Goal: Transaction & Acquisition: Book appointment/travel/reservation

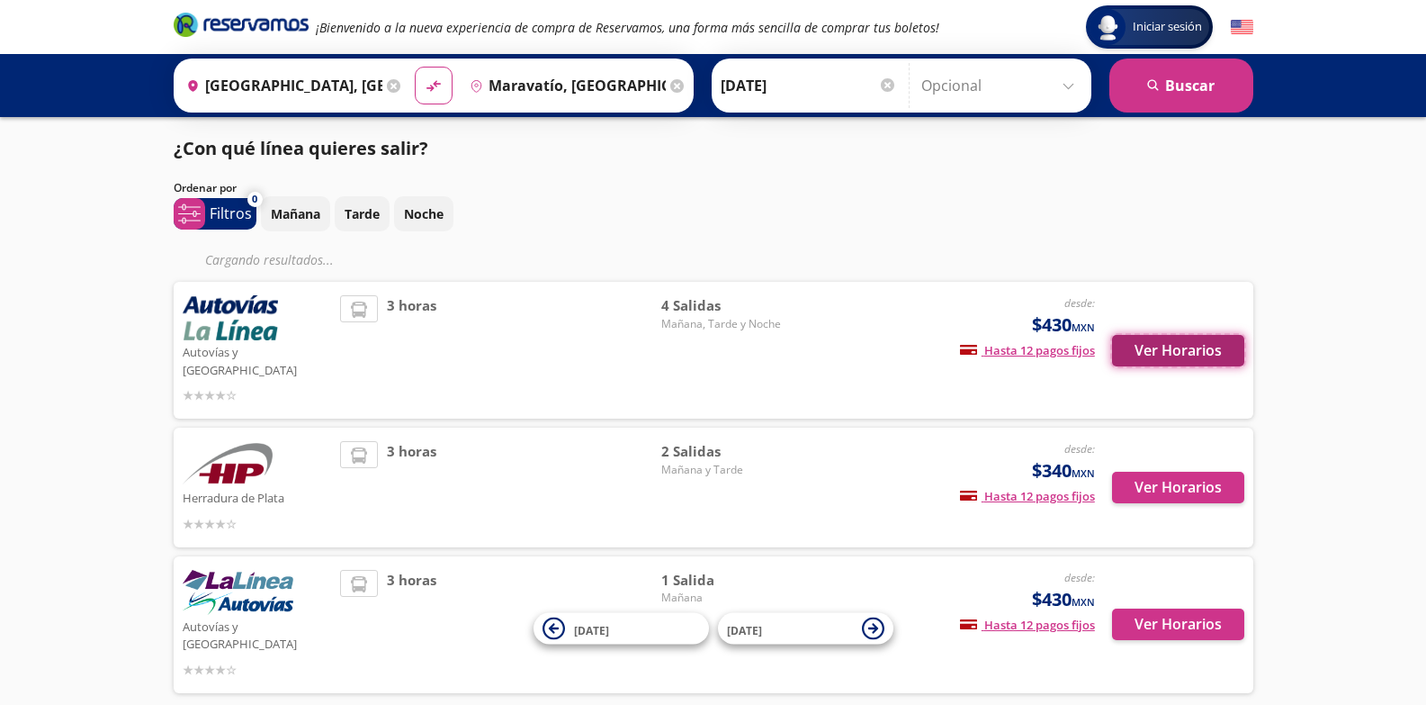
click at [1167, 347] on button "Ver Horarios" at bounding box center [1178, 350] width 132 height 31
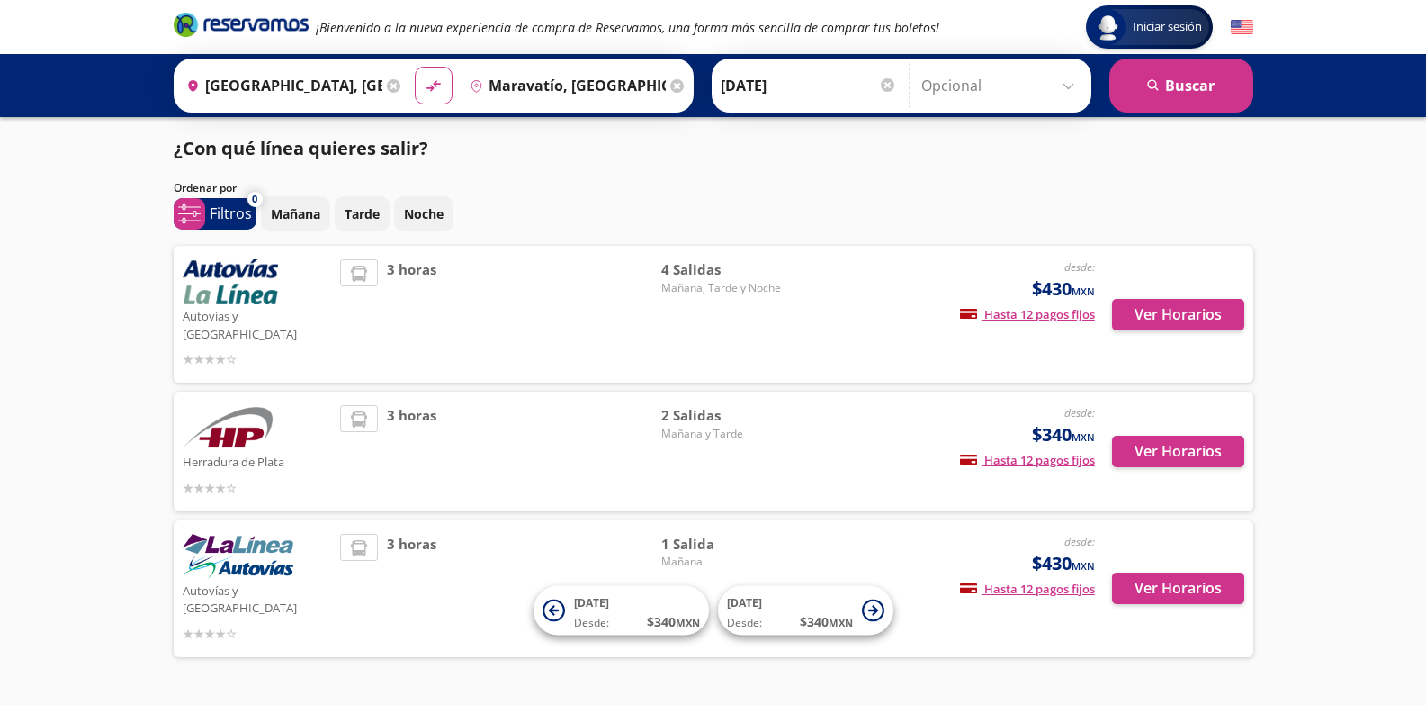
scroll to position [16, 0]
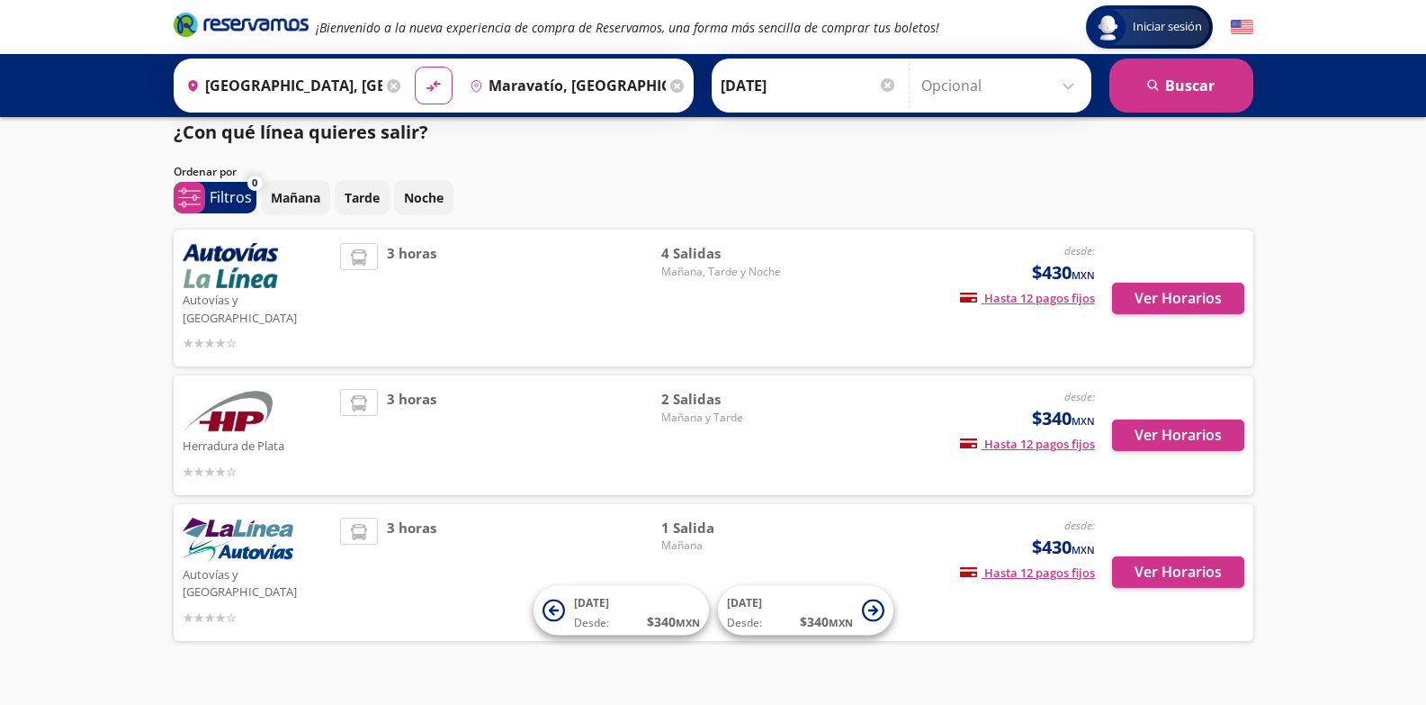
click at [1176, 389] on div "Ver Horarios" at bounding box center [1169, 435] width 149 height 93
click at [1182, 419] on button "Ver Horarios" at bounding box center [1178, 434] width 132 height 31
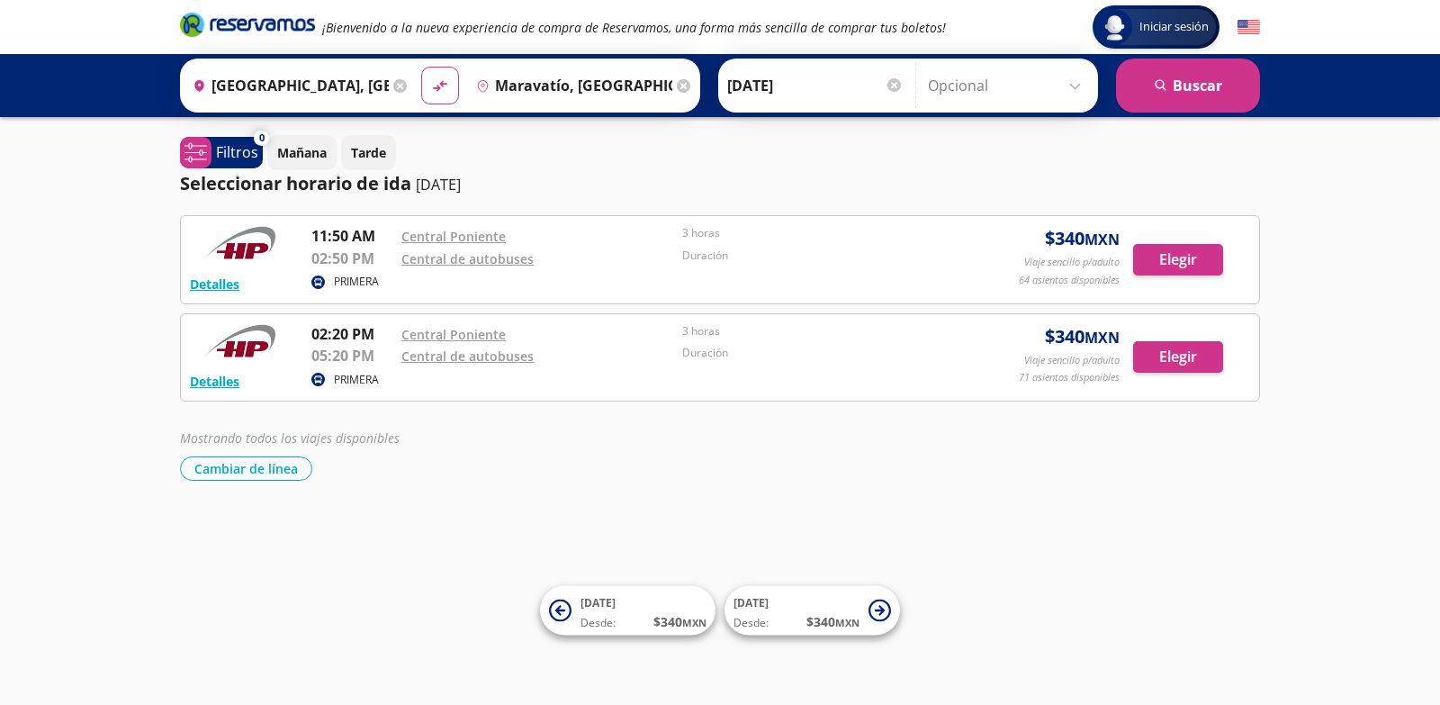
click at [400, 79] on icon at bounding box center [399, 85] width 13 height 13
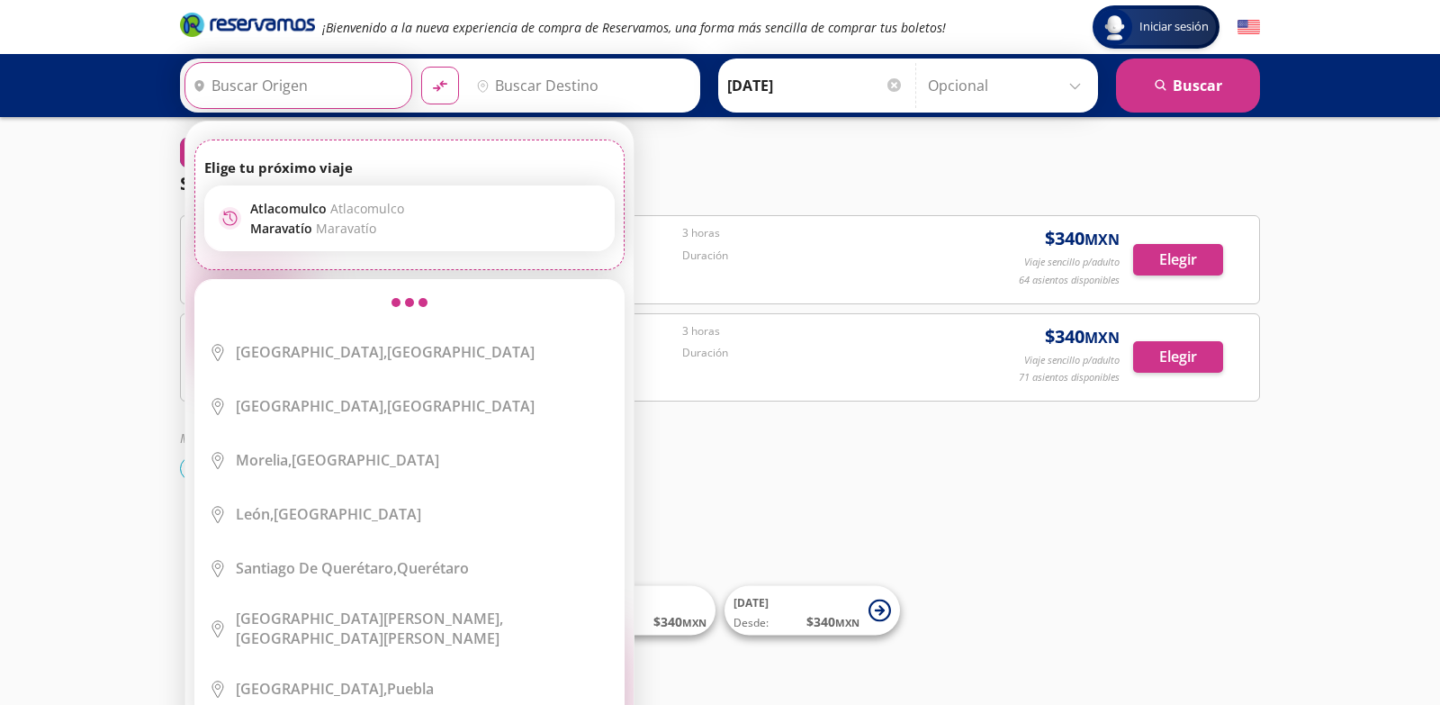
click at [345, 89] on input "Origen" at bounding box center [295, 85] width 221 height 45
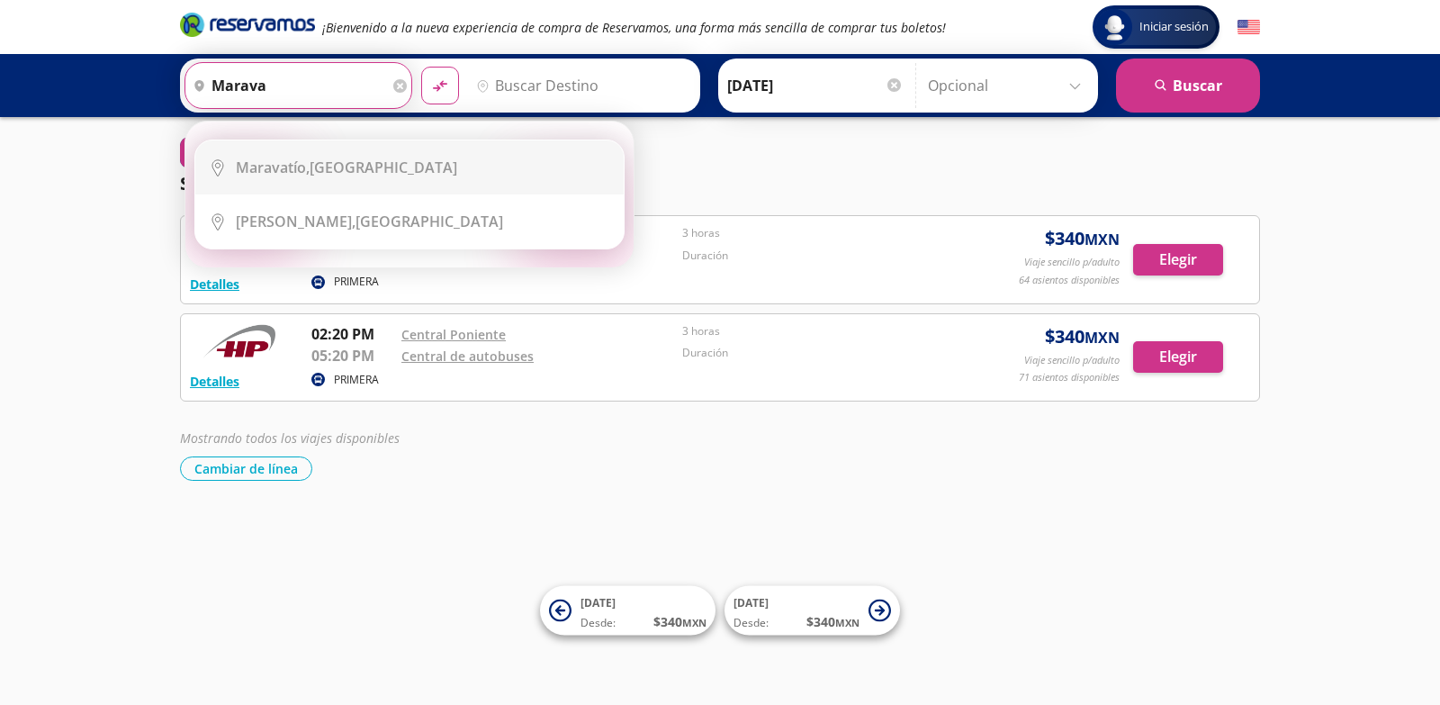
click at [373, 166] on div "Maravatío, [GEOGRAPHIC_DATA]" at bounding box center [346, 167] width 221 height 20
type input "Maravatío, [GEOGRAPHIC_DATA]"
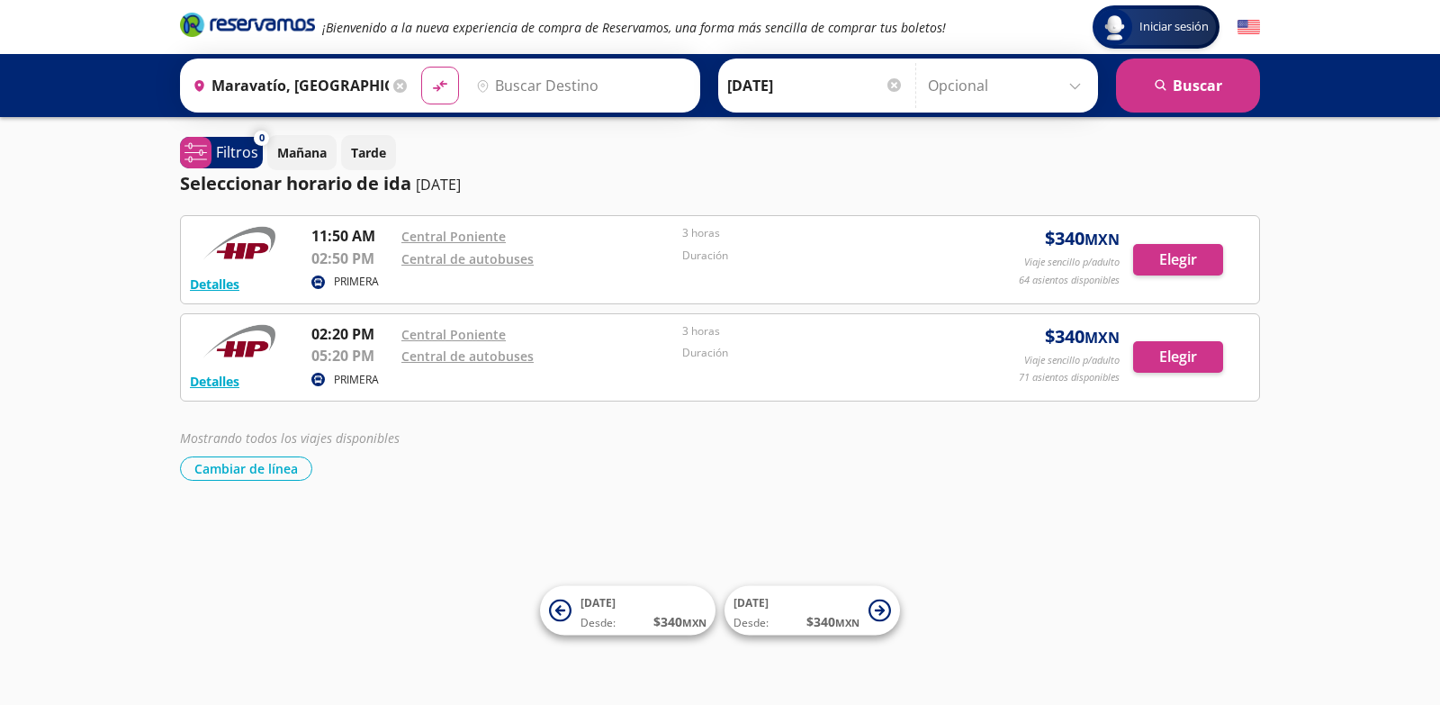
click at [495, 87] on input "Destino" at bounding box center [579, 85] width 221 height 45
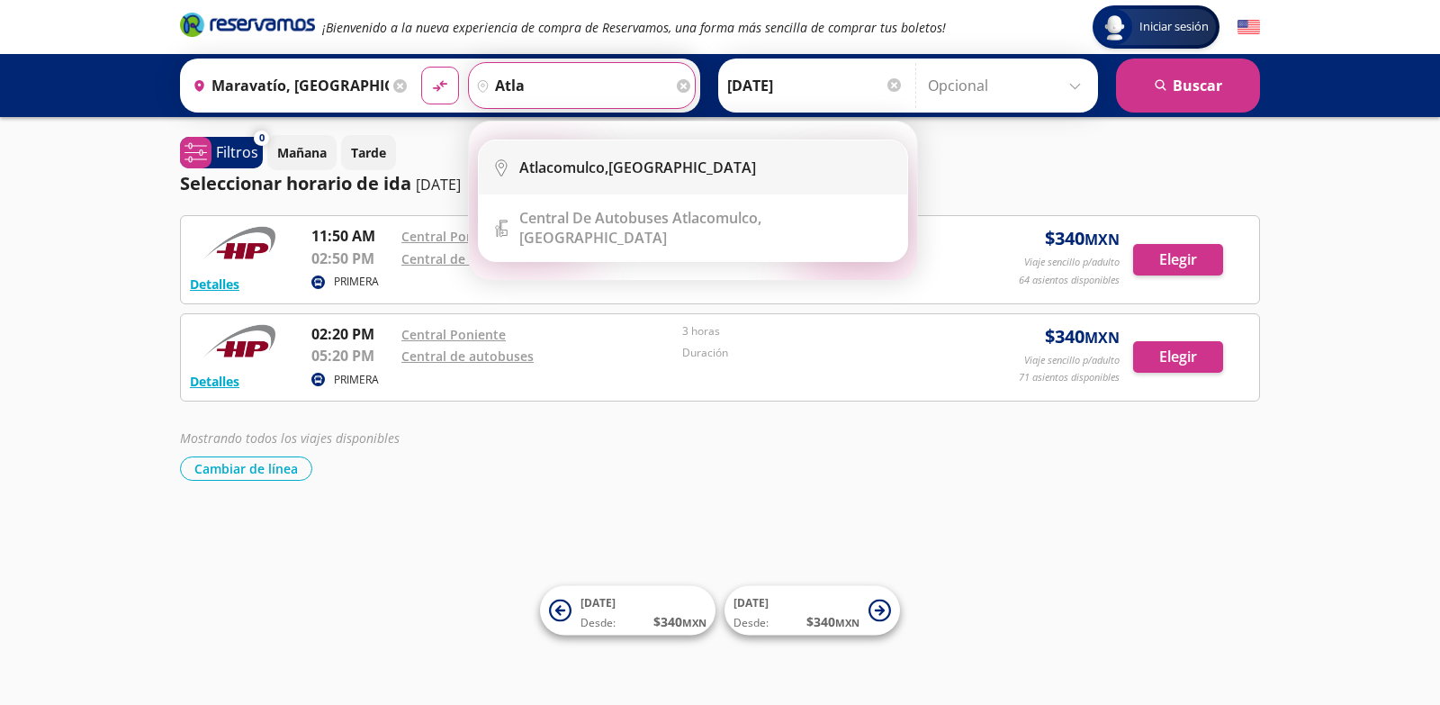
drag, startPoint x: 613, startPoint y: 165, endPoint x: 628, endPoint y: 165, distance: 15.3
click at [614, 165] on div "Atlacomulco, [GEOGRAPHIC_DATA]" at bounding box center [637, 167] width 237 height 20
type input "Atlacomulco, [GEOGRAPHIC_DATA]"
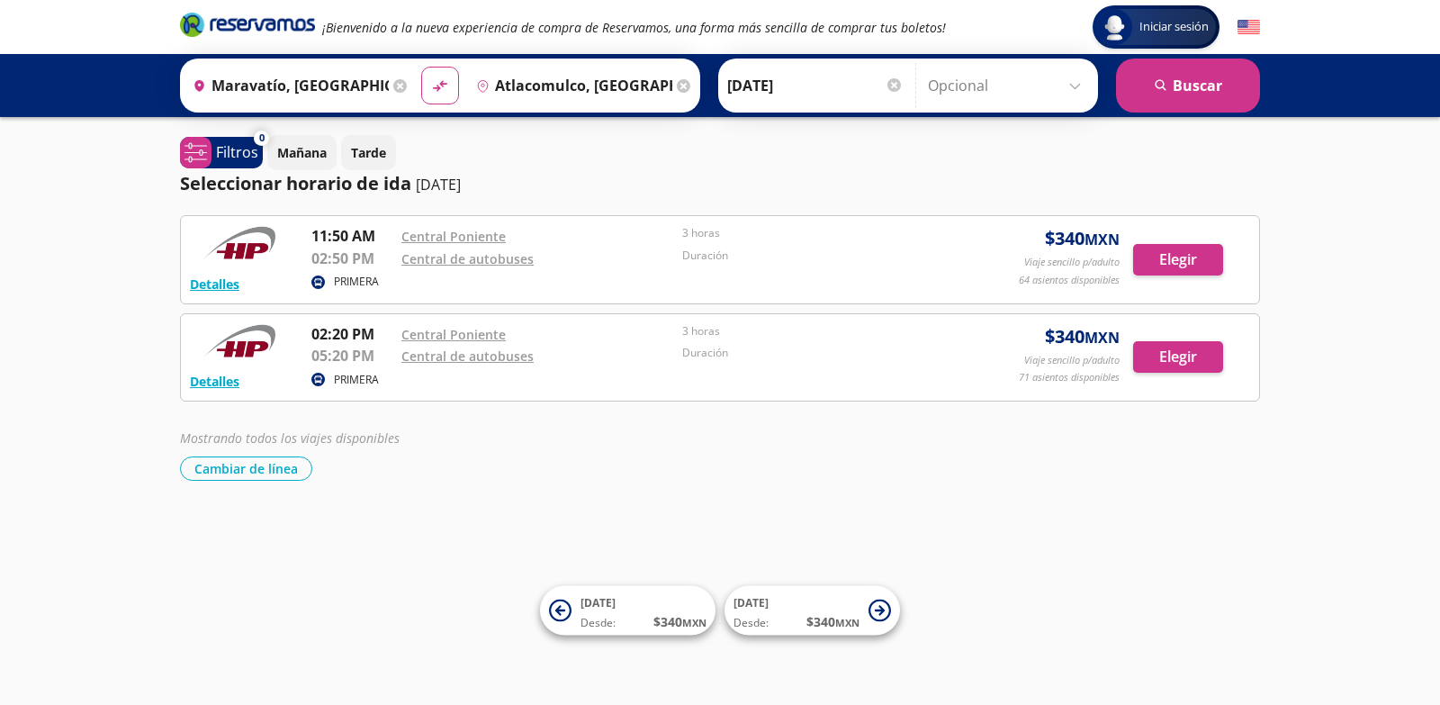
click at [889, 78] on div at bounding box center [893, 84] width 13 height 13
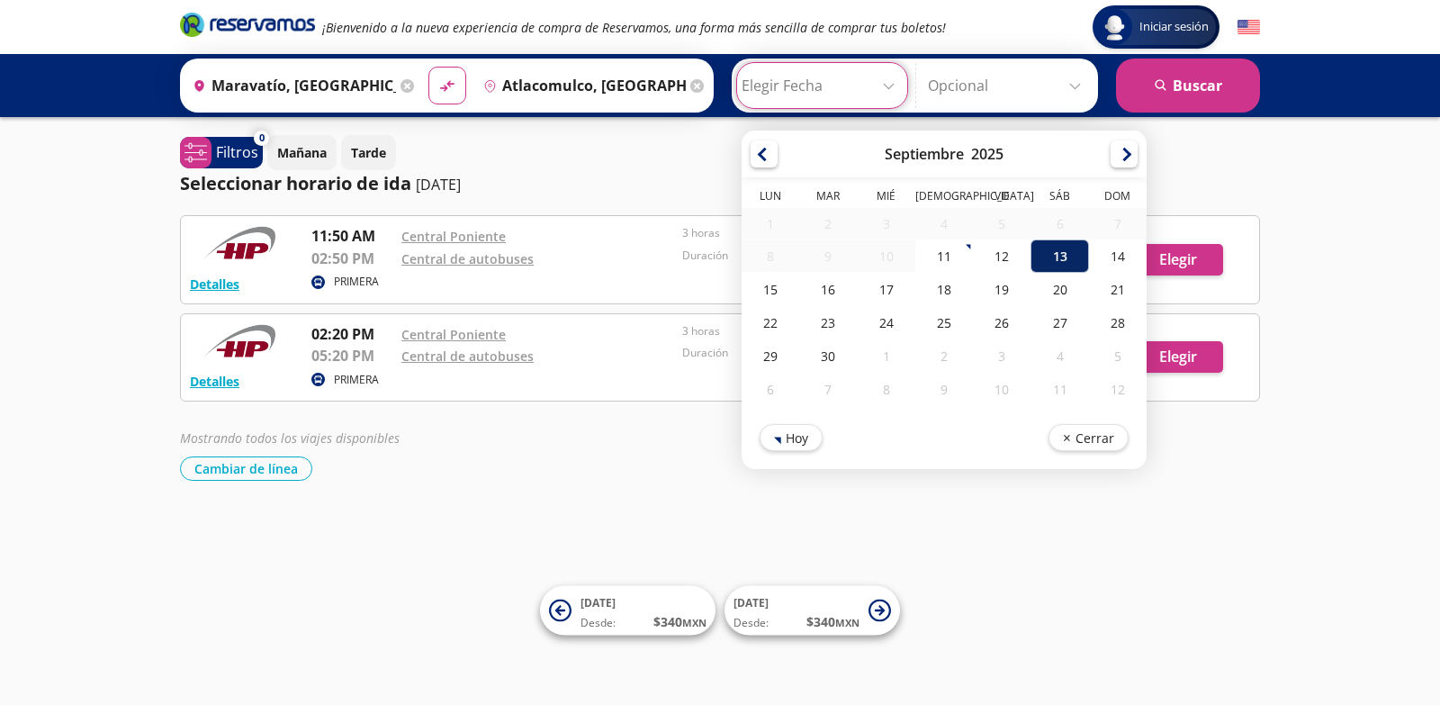
click at [1049, 258] on div "13" at bounding box center [1059, 255] width 58 height 33
type input "[DATE]"
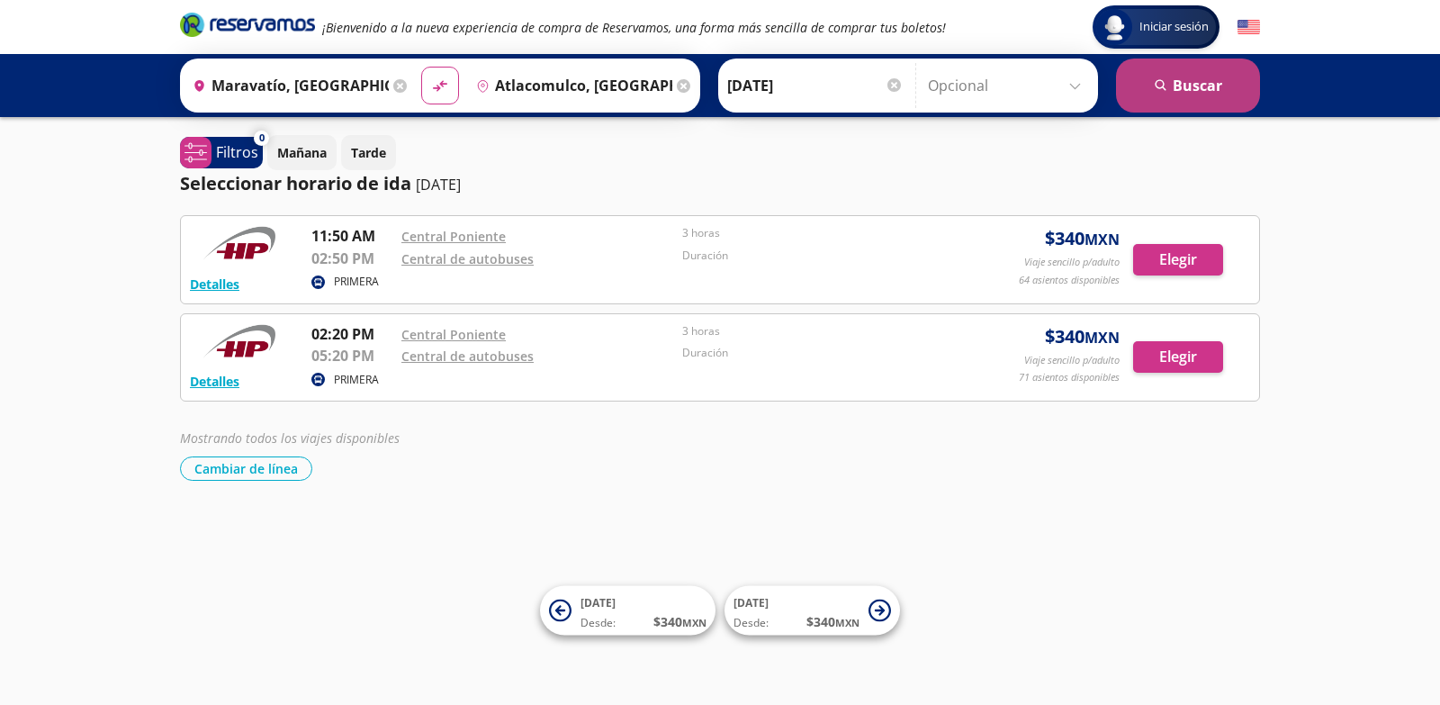
click at [1187, 89] on button "search [GEOGRAPHIC_DATA]" at bounding box center [1188, 85] width 144 height 54
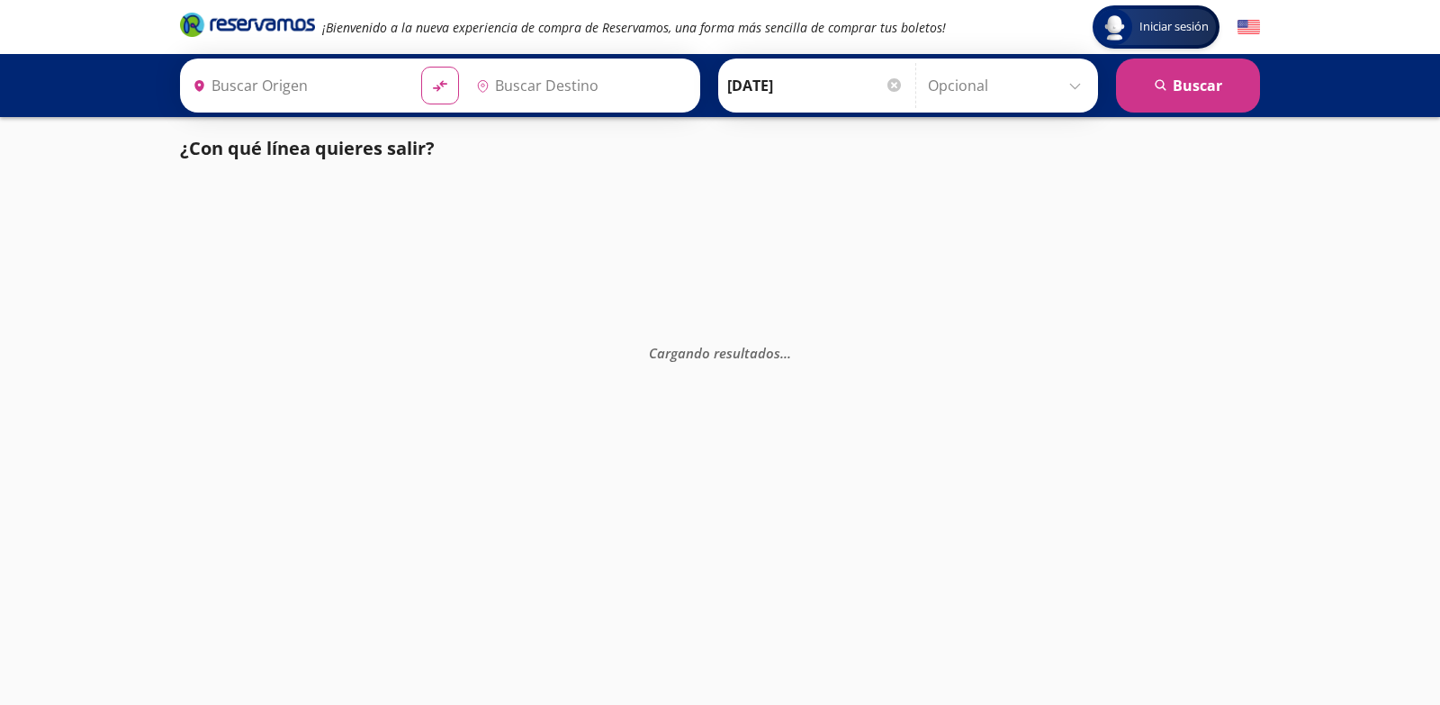
type input "Maravatío, [GEOGRAPHIC_DATA]"
type input "Atlacomulco, [GEOGRAPHIC_DATA]"
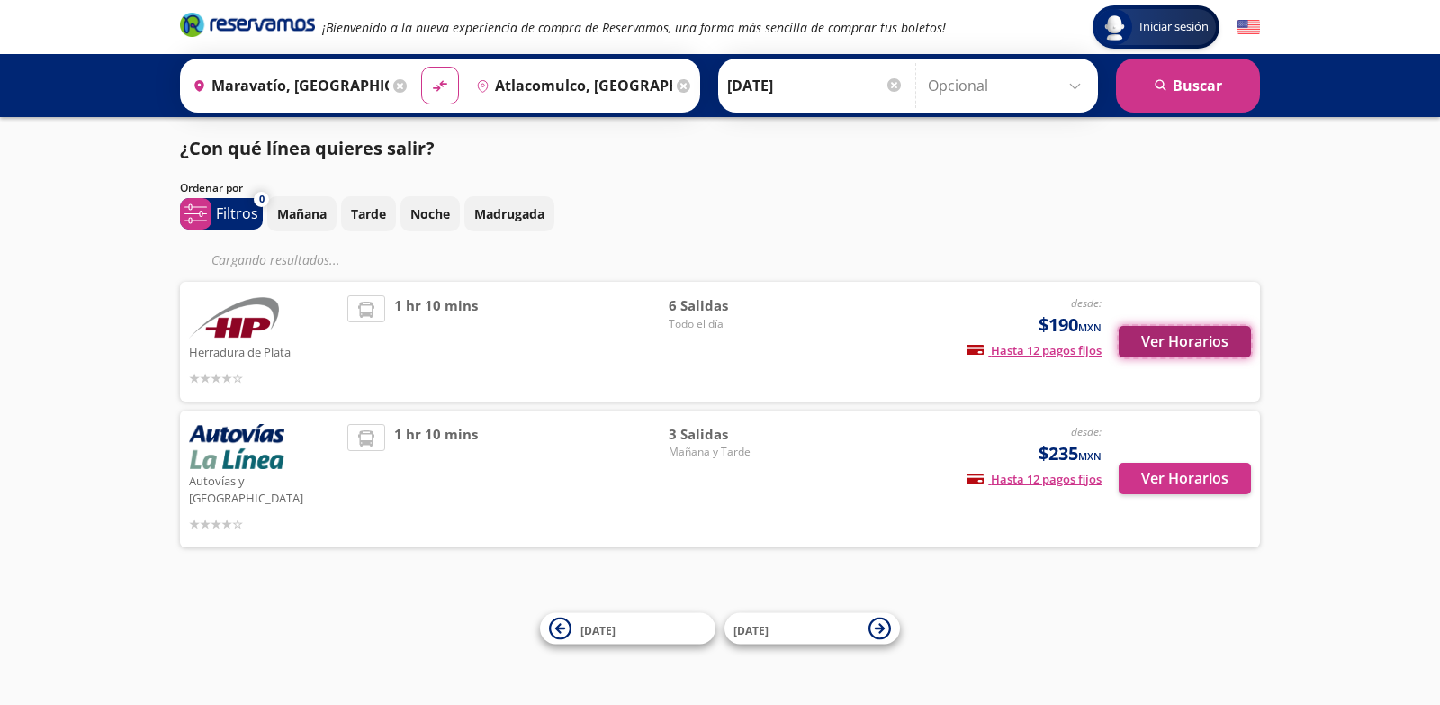
click at [1209, 336] on button "Ver Horarios" at bounding box center [1184, 341] width 132 height 31
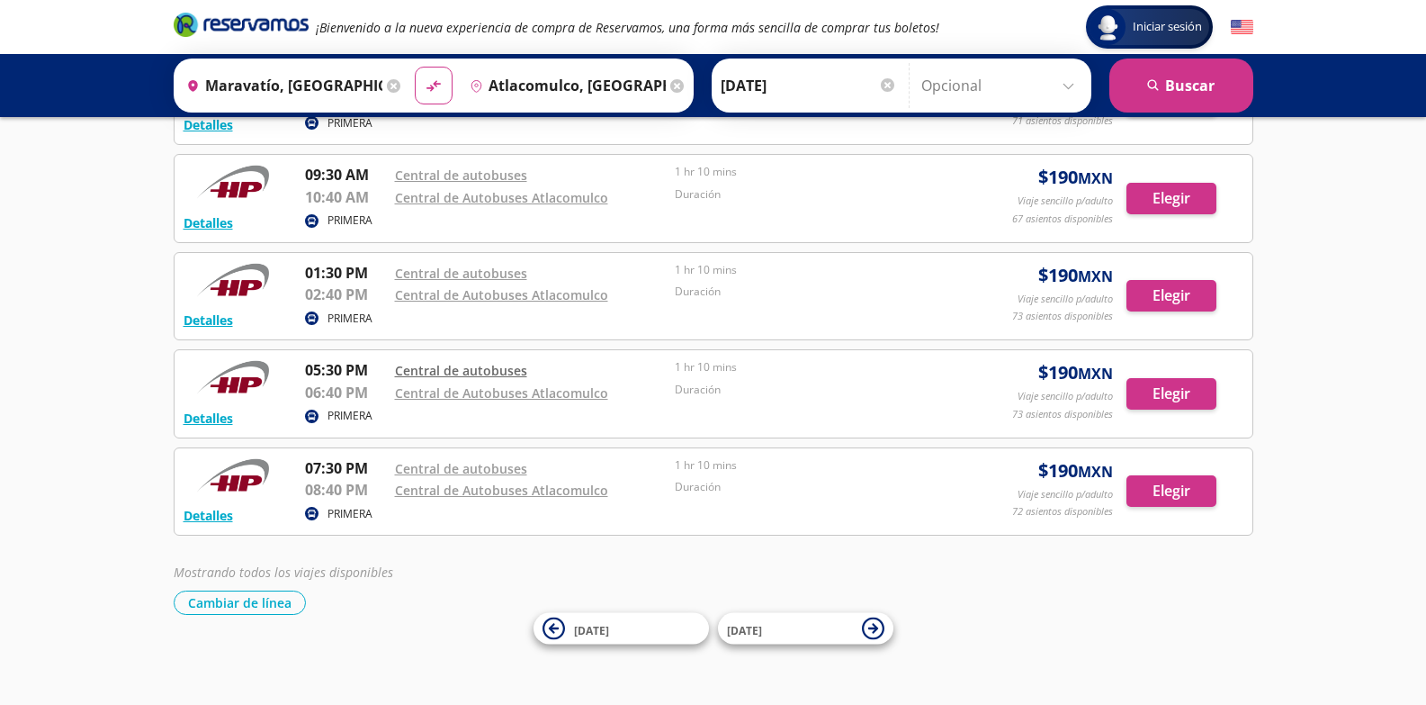
scroll to position [256, 0]
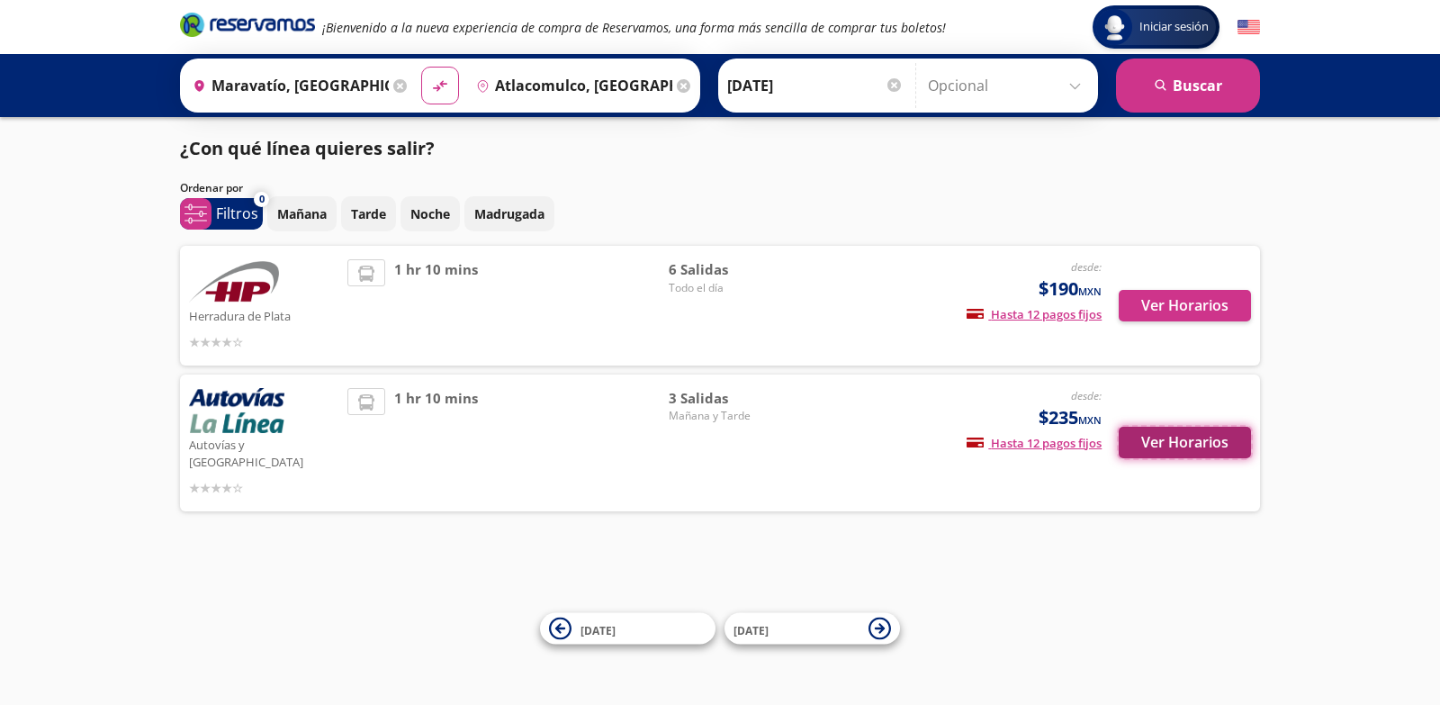
click at [1176, 429] on button "Ver Horarios" at bounding box center [1184, 441] width 132 height 31
click at [399, 88] on icon at bounding box center [399, 85] width 13 height 13
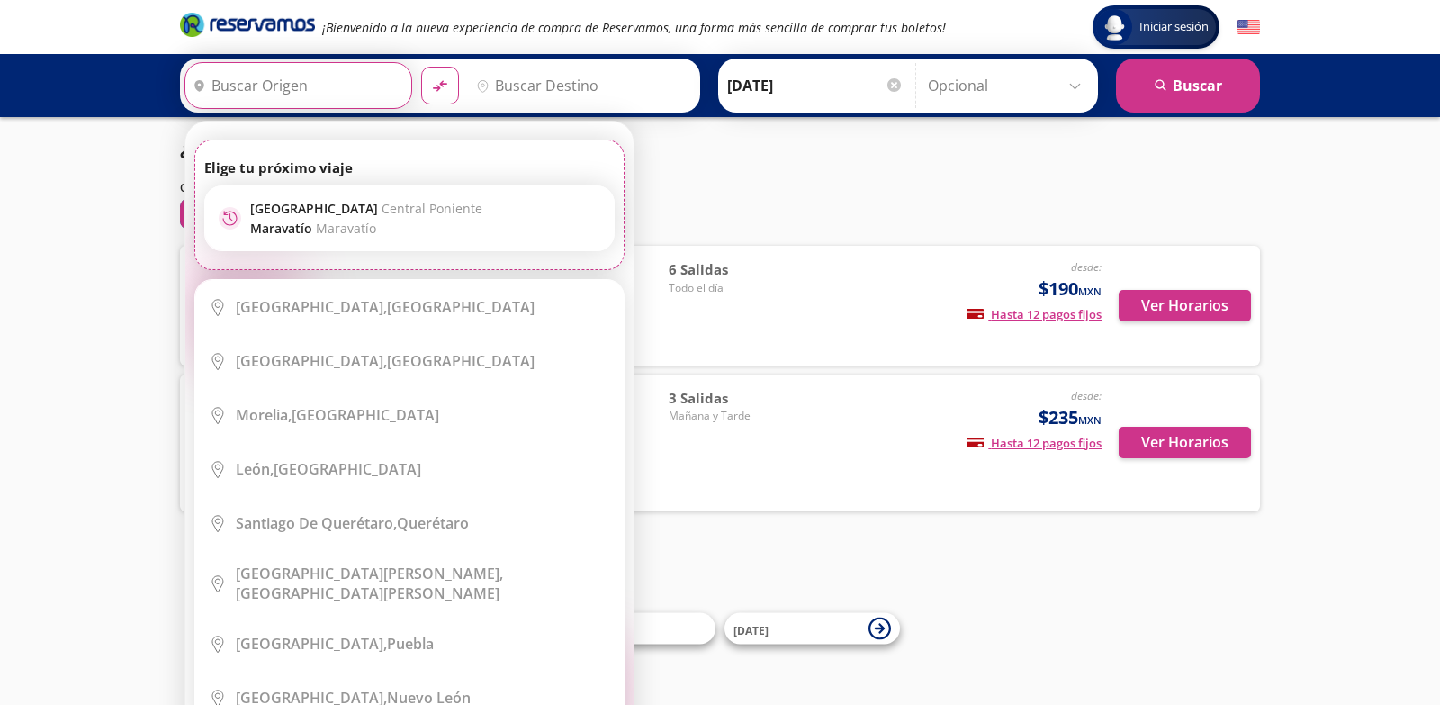
click at [332, 94] on input "Origen" at bounding box center [295, 85] width 221 height 45
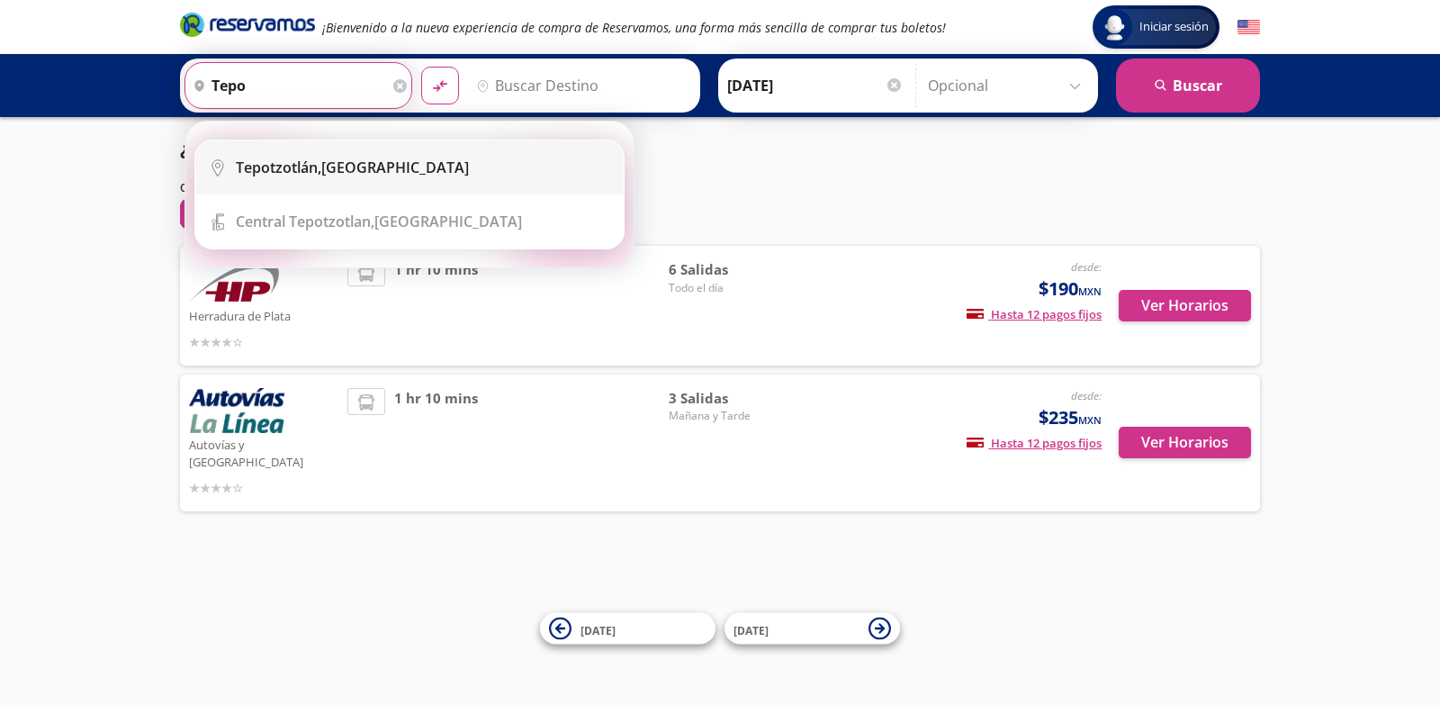
drag, startPoint x: 361, startPoint y: 170, endPoint x: 470, endPoint y: 102, distance: 128.6
click at [361, 170] on div "[GEOGRAPHIC_DATA], [GEOGRAPHIC_DATA]" at bounding box center [352, 167] width 233 height 20
type input "[GEOGRAPHIC_DATA], [GEOGRAPHIC_DATA]"
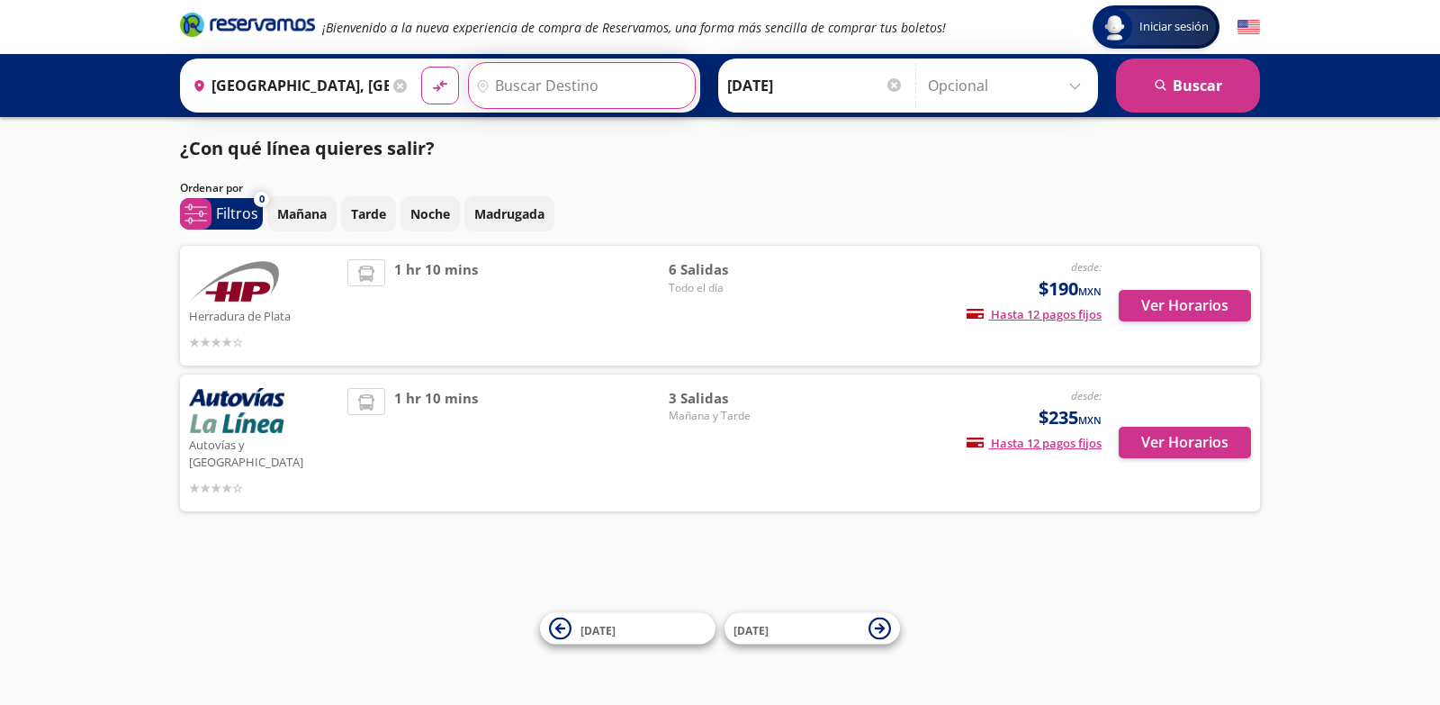
click at [496, 66] on input "Destino" at bounding box center [579, 85] width 221 height 45
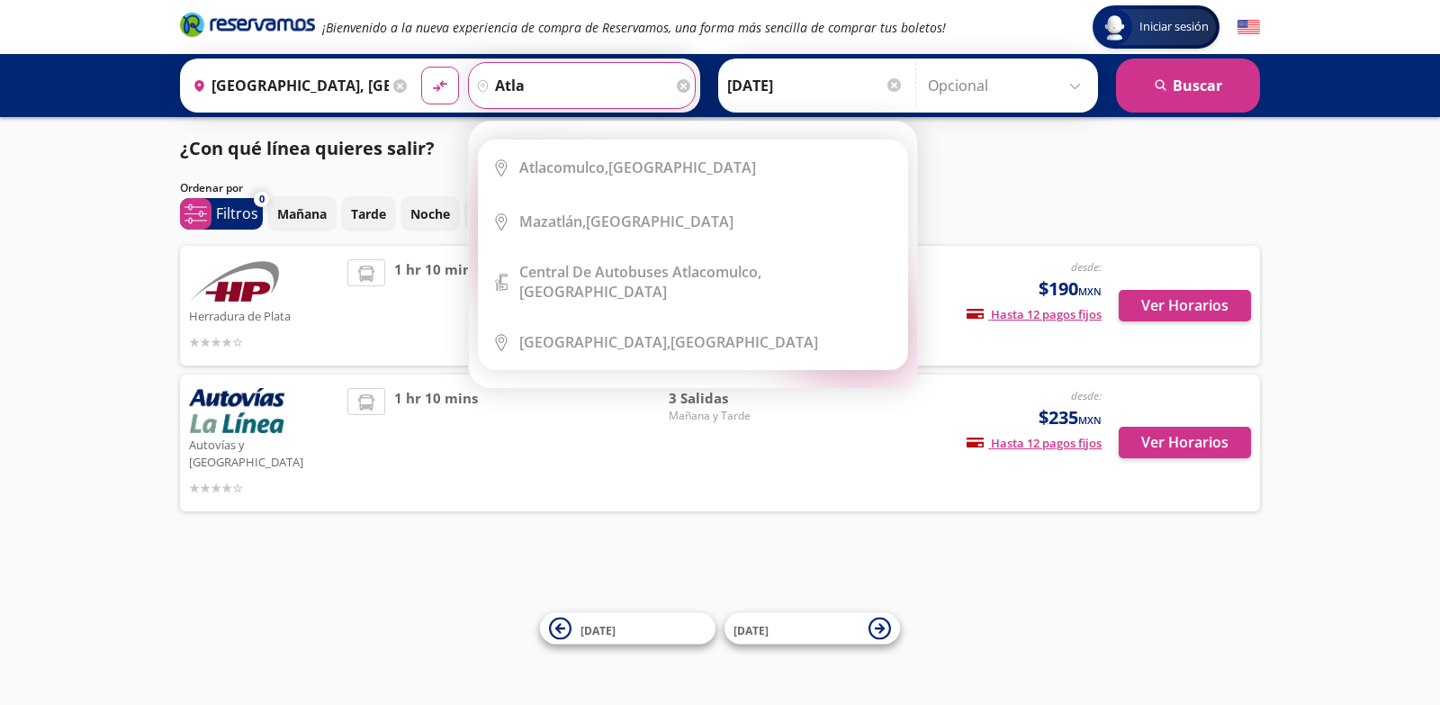
click at [555, 152] on li "City Icon [GEOGRAPHIC_DATA], [GEOGRAPHIC_DATA]" at bounding box center [693, 167] width 428 height 54
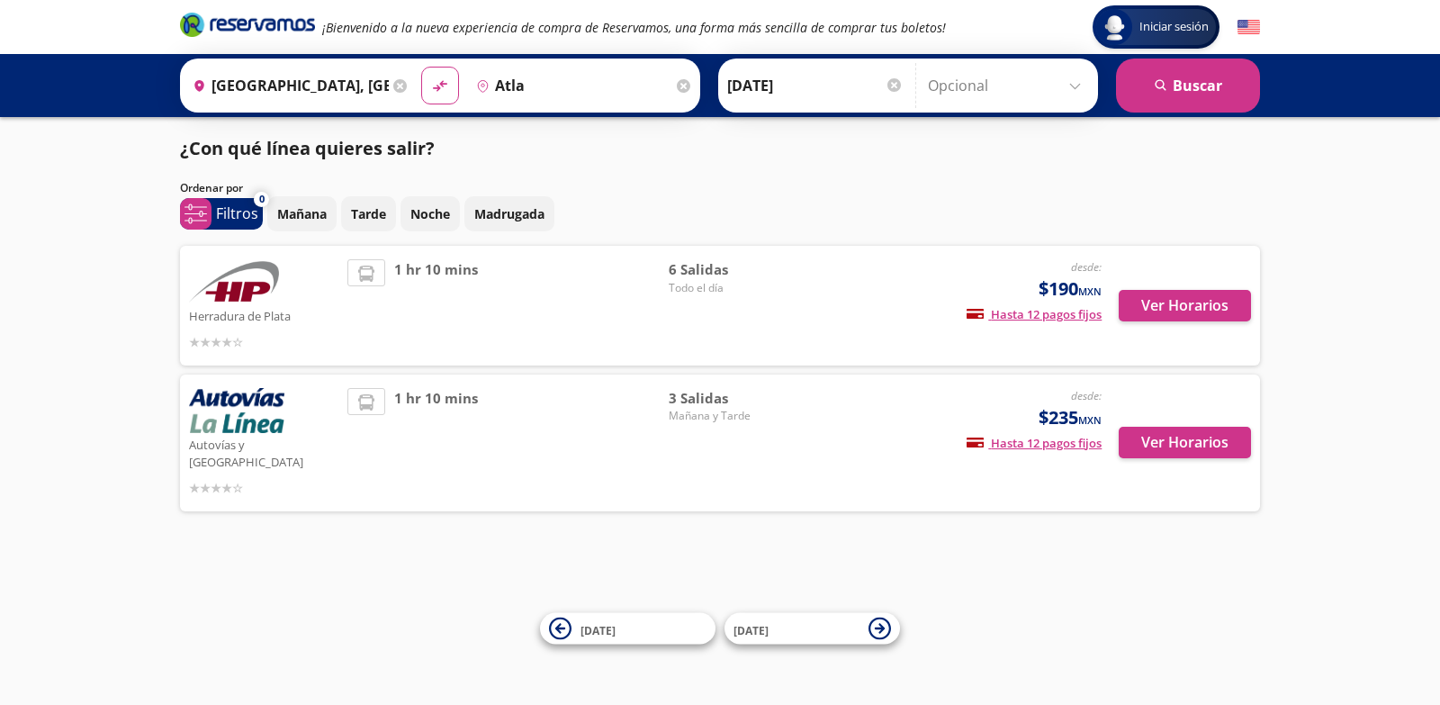
type input "Atlacomulco, [GEOGRAPHIC_DATA]"
click at [1191, 93] on button "search [GEOGRAPHIC_DATA]" at bounding box center [1188, 85] width 144 height 54
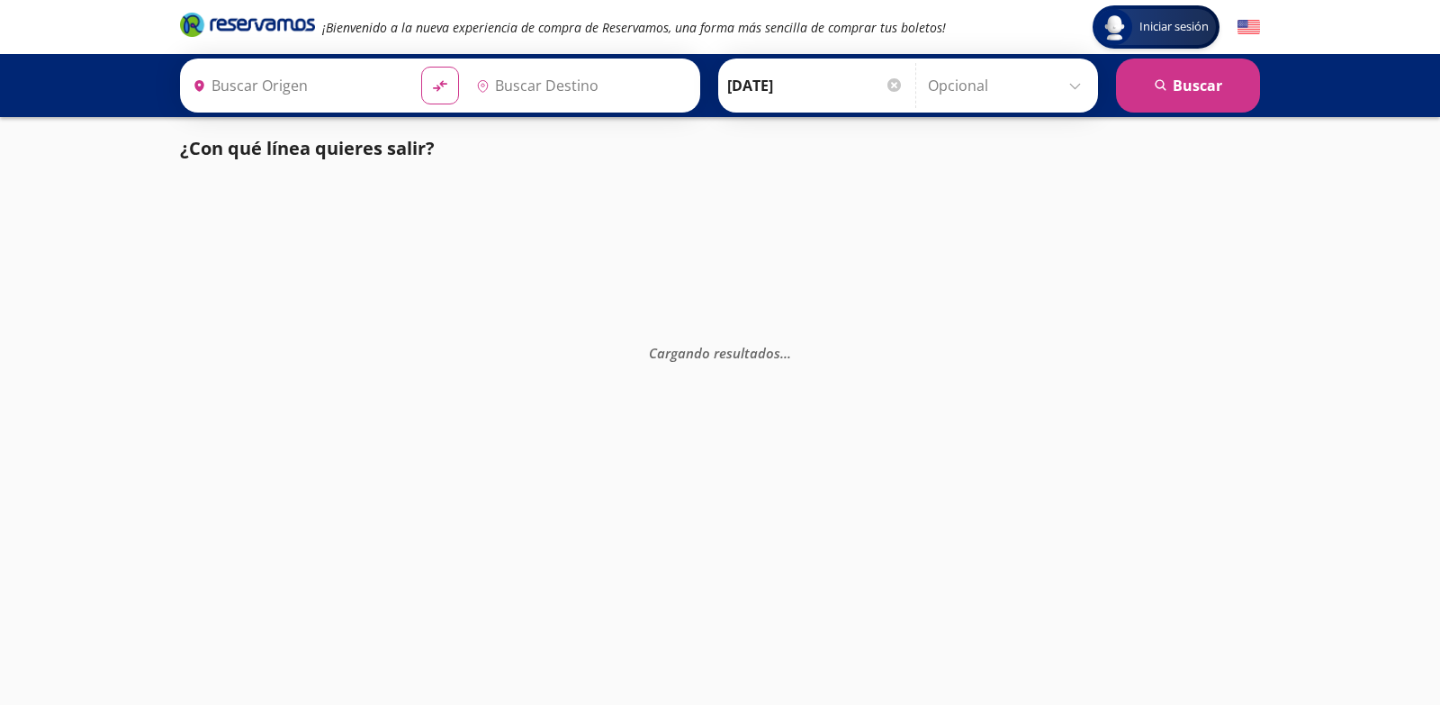
type input "[GEOGRAPHIC_DATA], [GEOGRAPHIC_DATA]"
type input "Atlacomulco, [GEOGRAPHIC_DATA]"
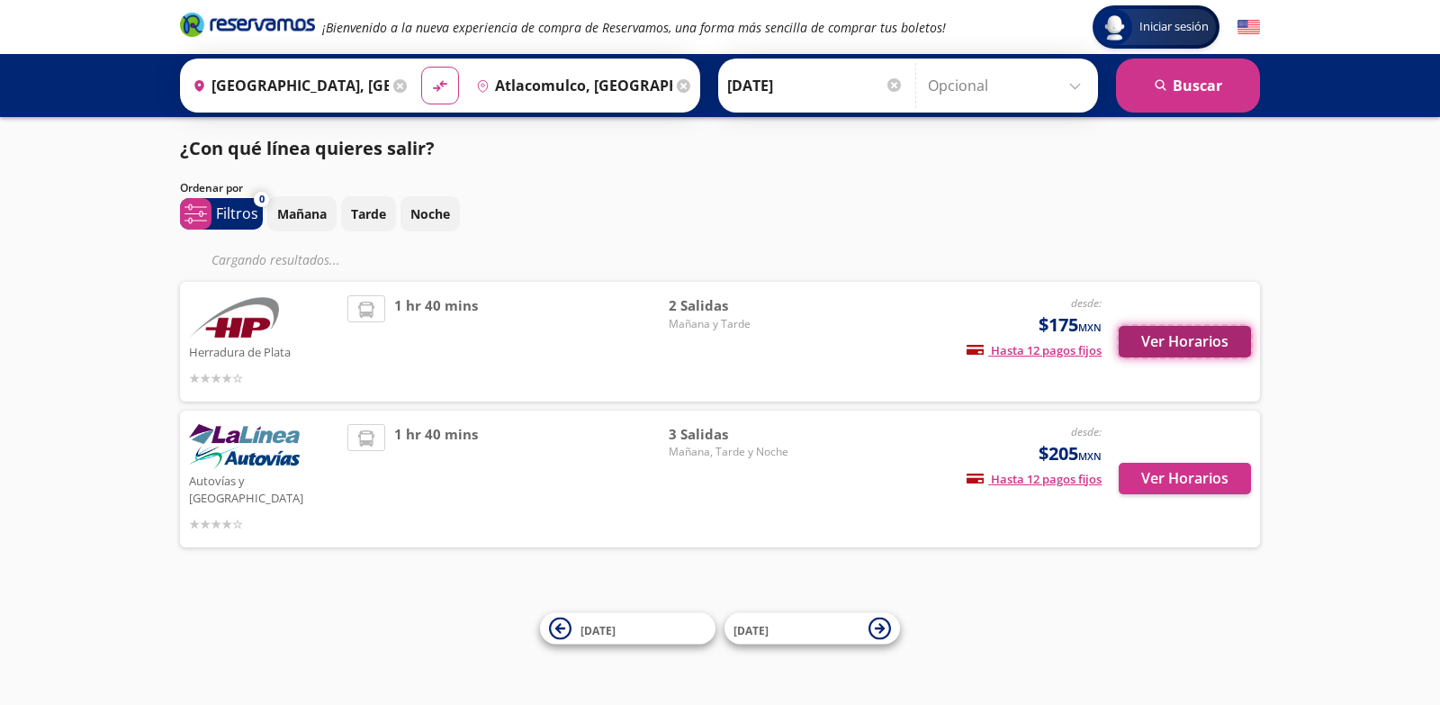
click at [1174, 341] on button "Ver Horarios" at bounding box center [1184, 341] width 132 height 31
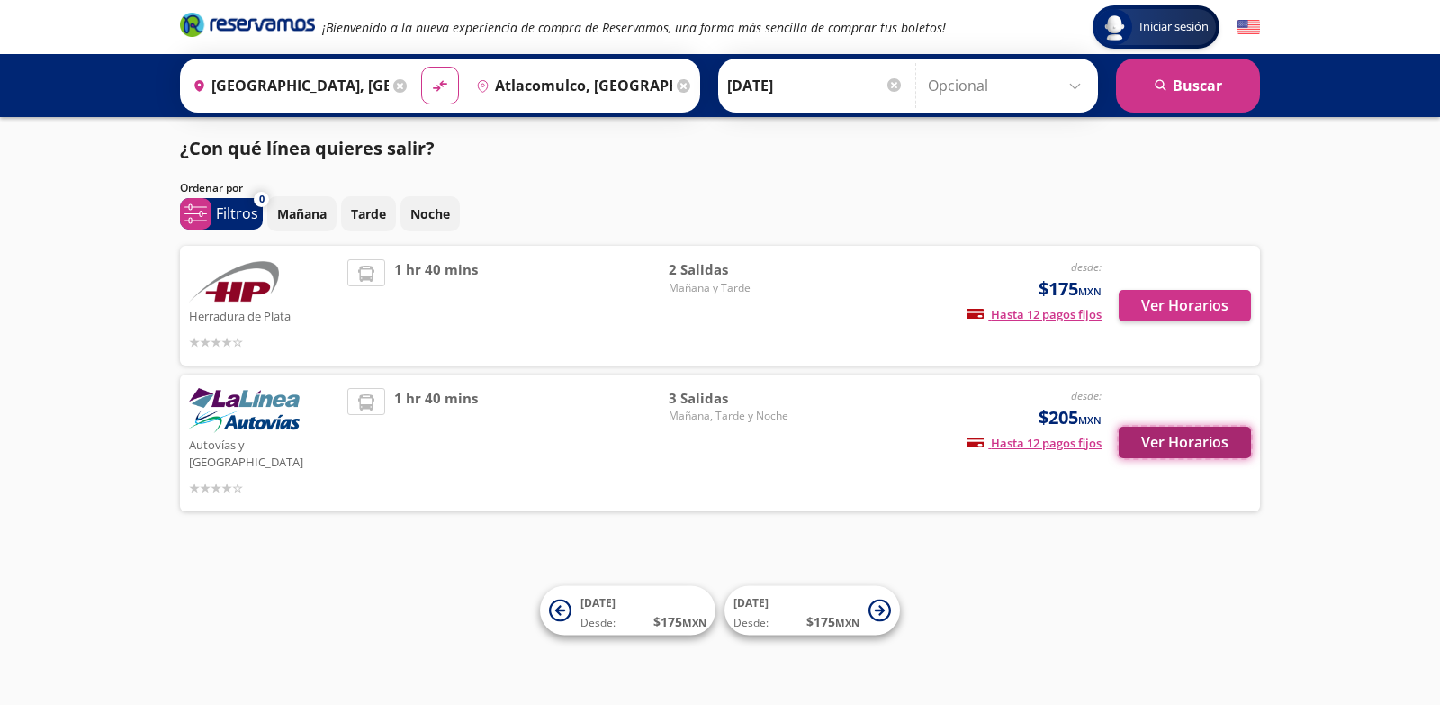
click at [1205, 439] on button "Ver Horarios" at bounding box center [1184, 441] width 132 height 31
click at [393, 85] on icon at bounding box center [399, 85] width 13 height 13
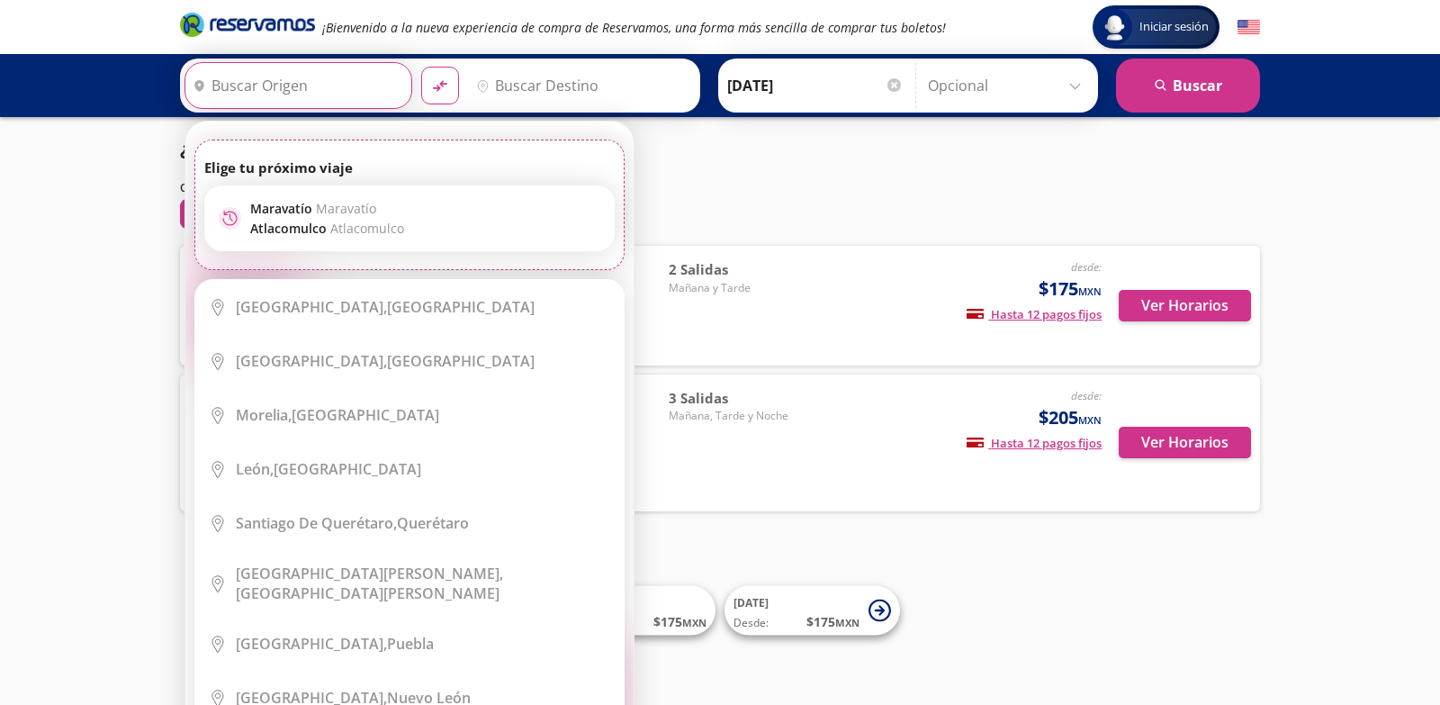
click at [305, 87] on input "Origen" at bounding box center [295, 85] width 221 height 45
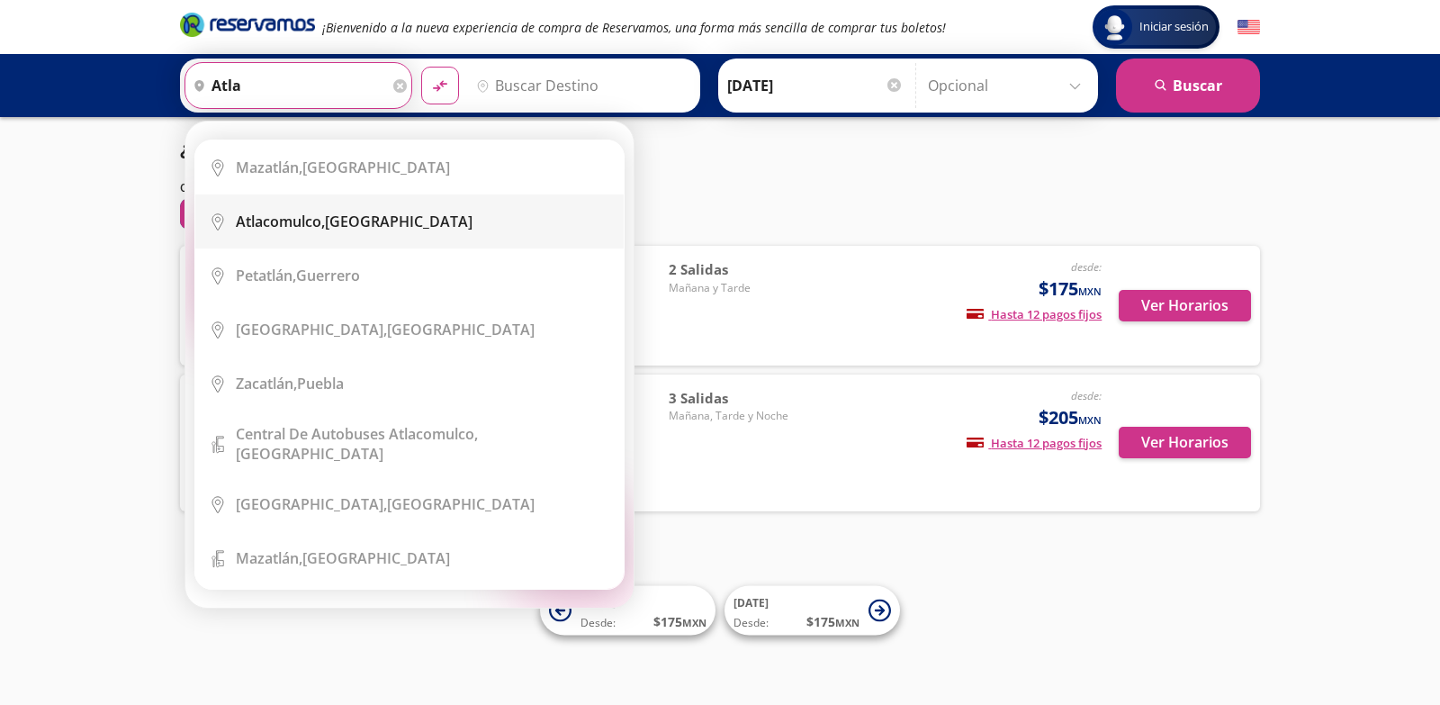
click at [332, 213] on div "Atlacomulco, [GEOGRAPHIC_DATA]" at bounding box center [354, 221] width 237 height 20
type input "Atlacomulco, [GEOGRAPHIC_DATA]"
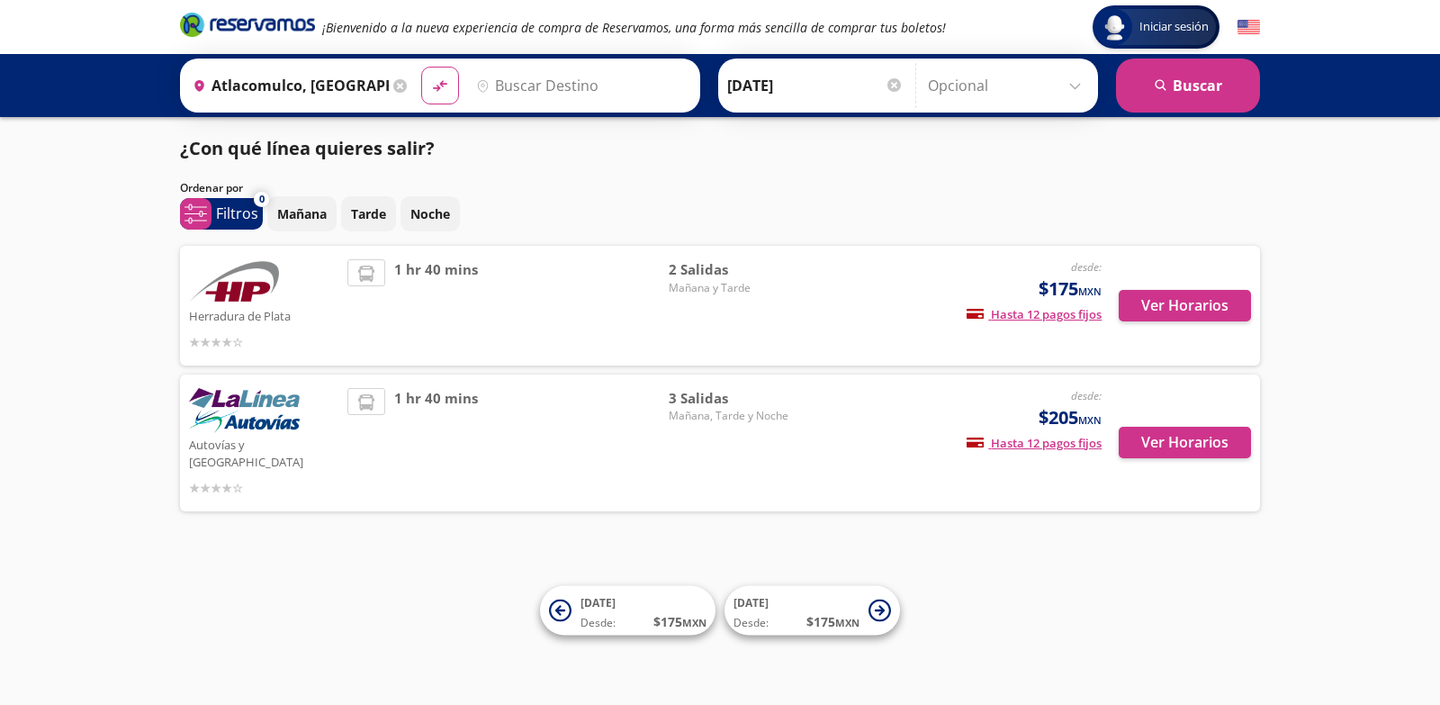
click at [512, 81] on input "Destino" at bounding box center [579, 85] width 221 height 45
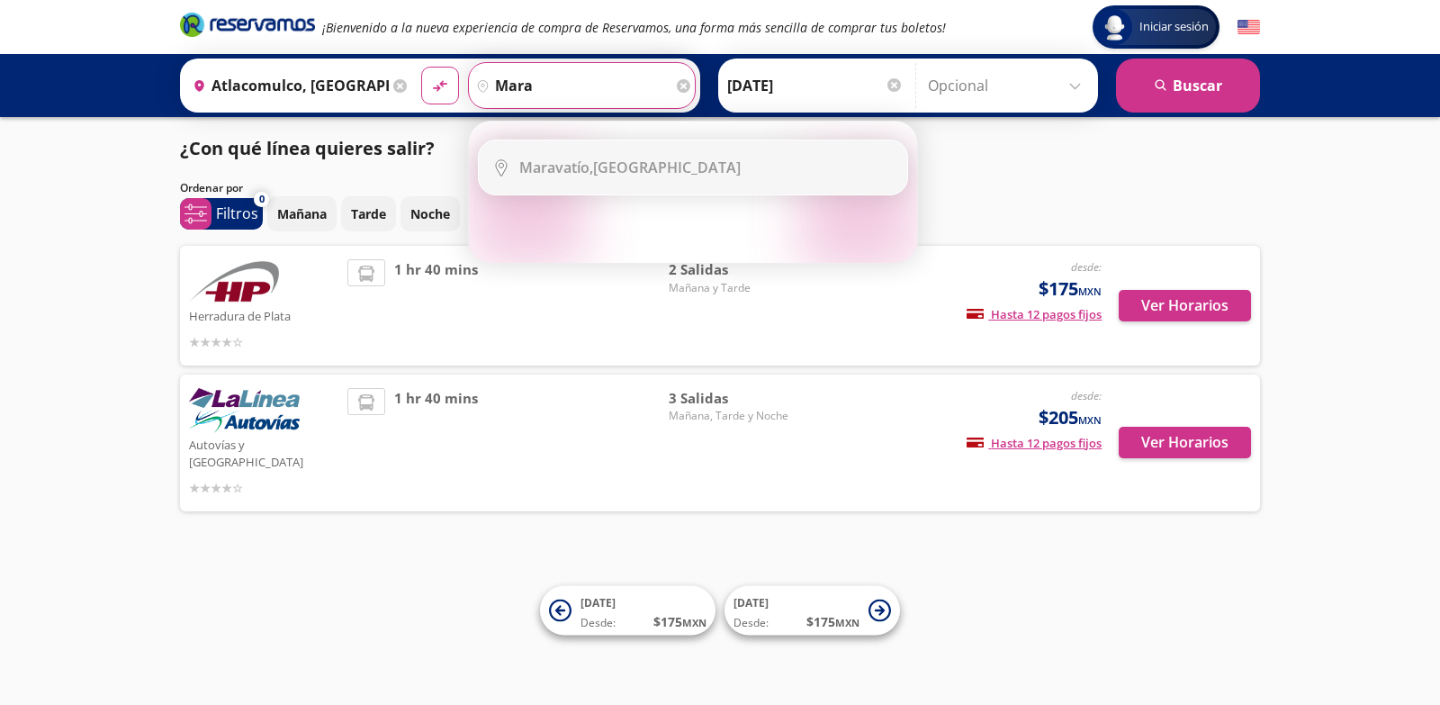
drag, startPoint x: 654, startPoint y: 166, endPoint x: 682, endPoint y: 163, distance: 28.1
click at [654, 166] on div "Maravatío, [GEOGRAPHIC_DATA]" at bounding box center [629, 167] width 221 height 20
type input "Maravatío, [GEOGRAPHIC_DATA]"
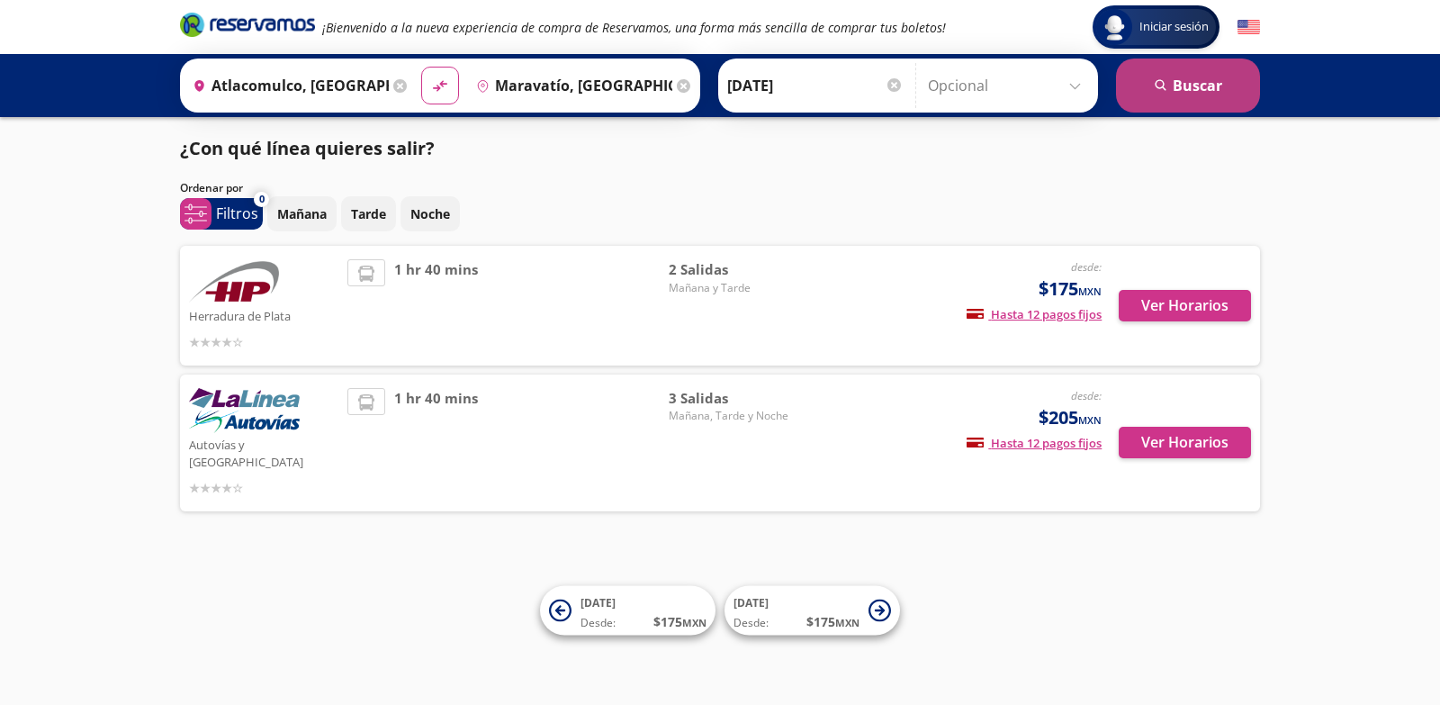
click at [1145, 94] on button "search [GEOGRAPHIC_DATA]" at bounding box center [1188, 85] width 144 height 54
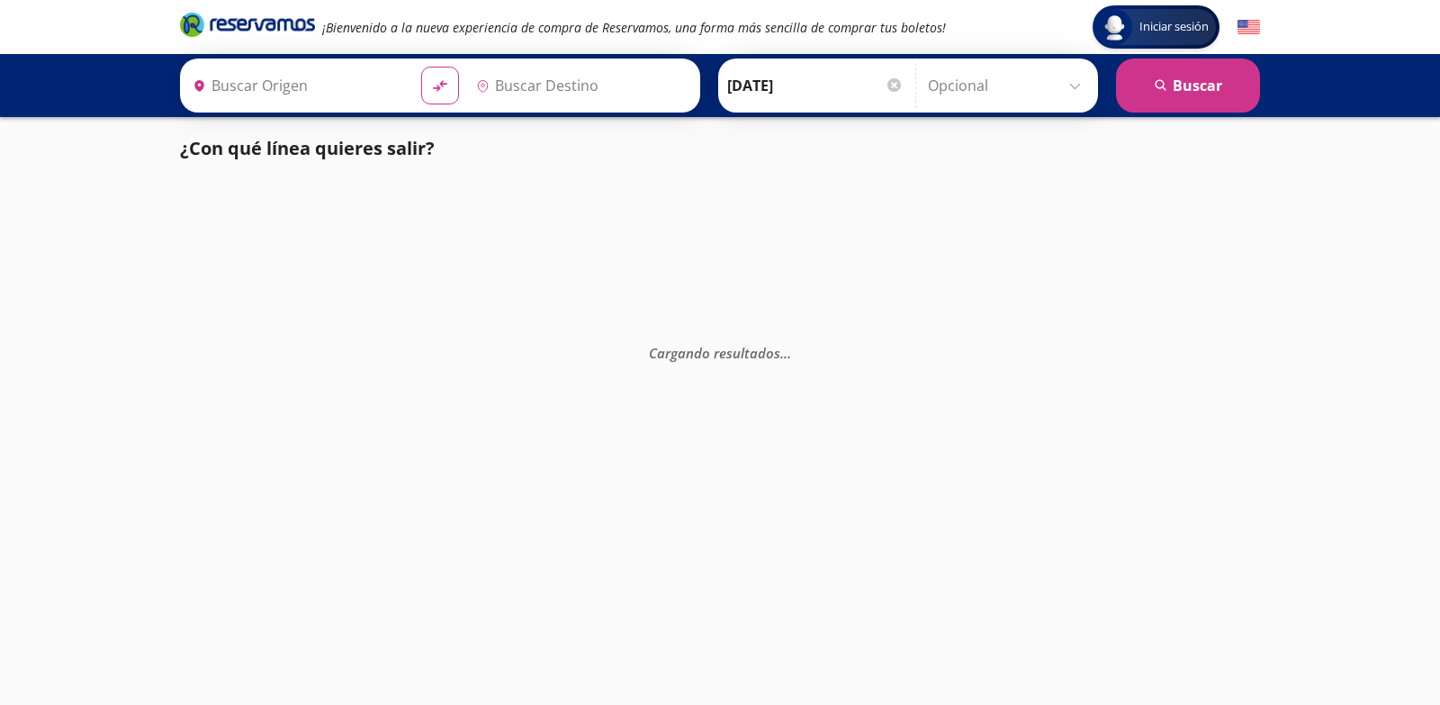
type input "Atlacomulco, [GEOGRAPHIC_DATA]"
type input "Maravatío, [GEOGRAPHIC_DATA]"
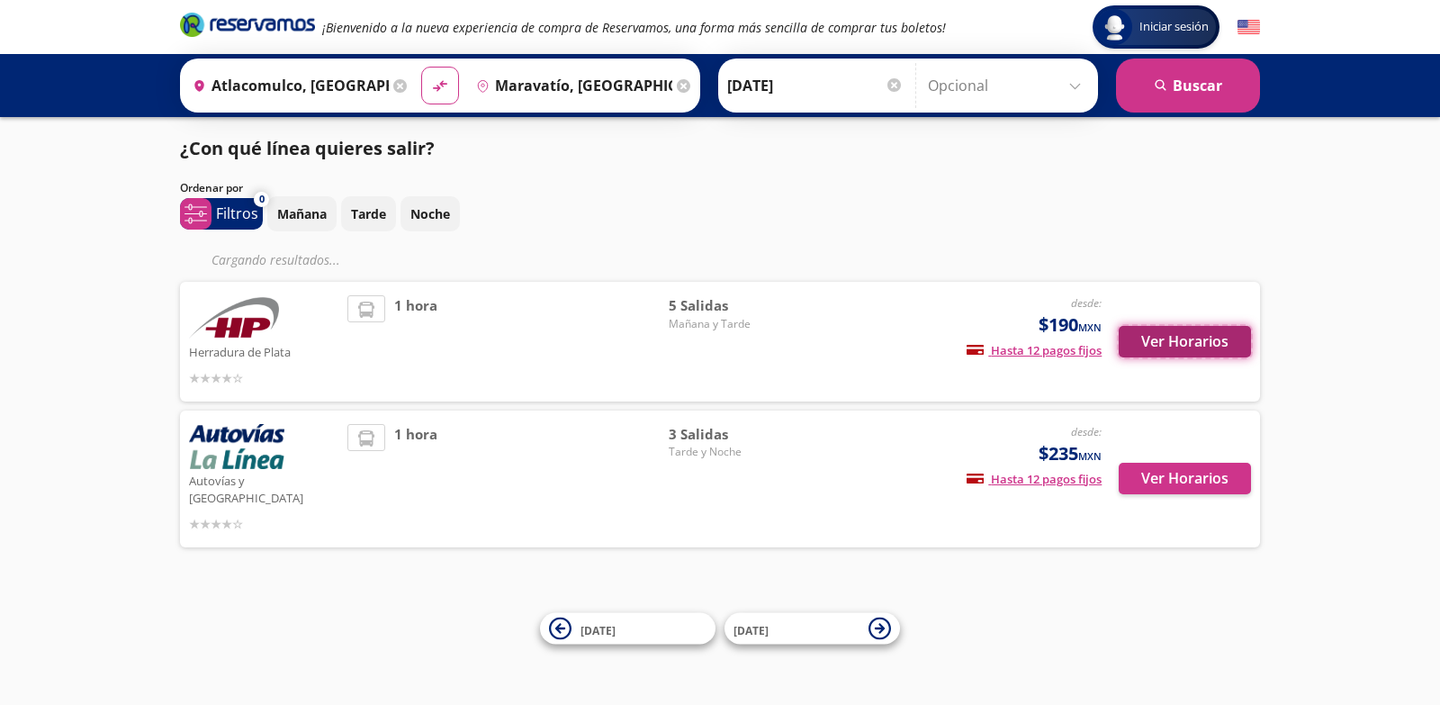
click at [1175, 336] on button "Ver Horarios" at bounding box center [1184, 341] width 132 height 31
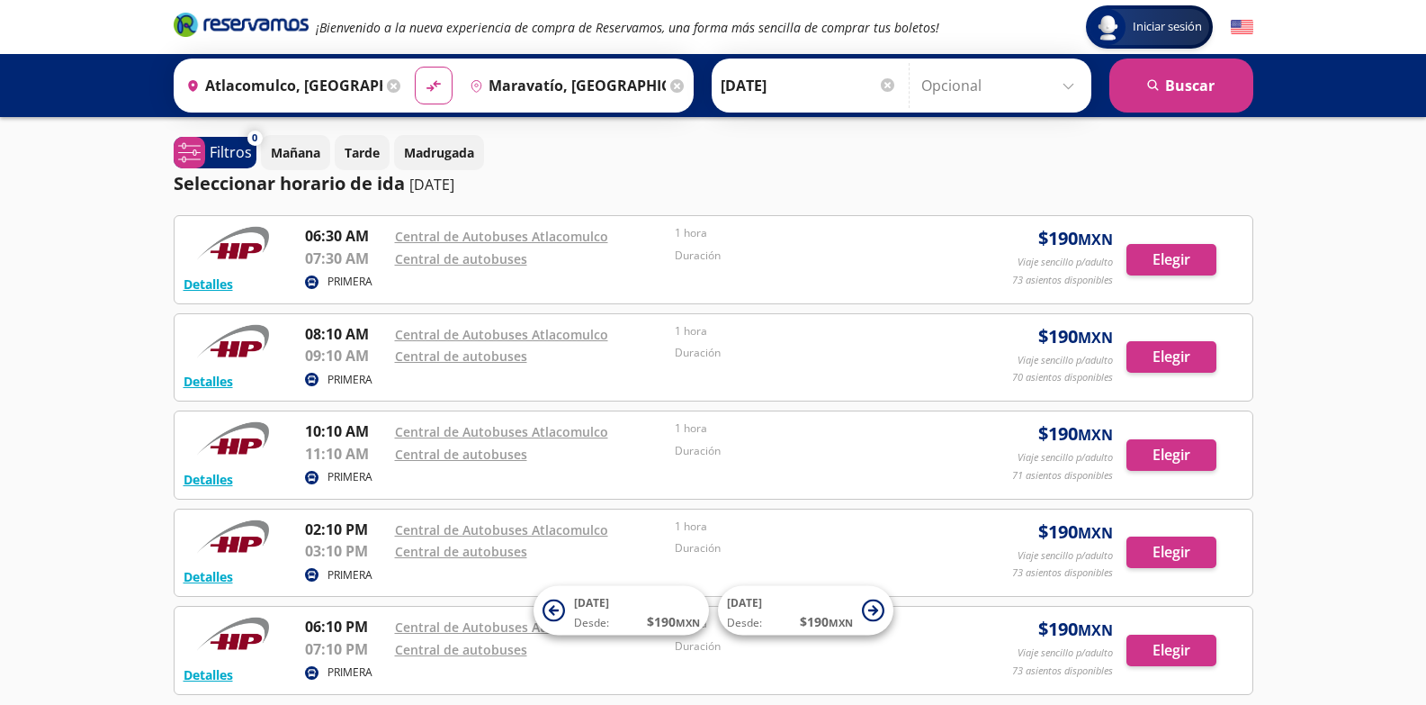
click at [388, 79] on icon at bounding box center [393, 85] width 13 height 13
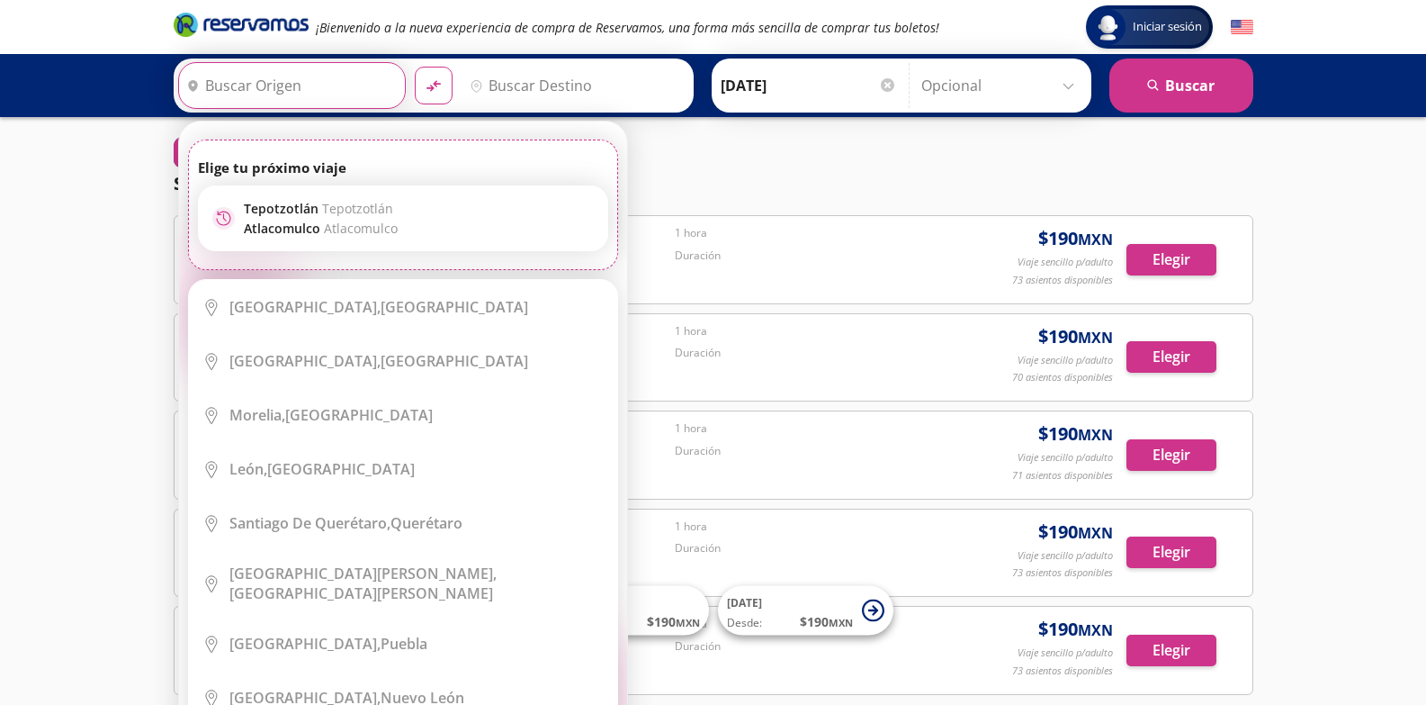
click at [309, 88] on input "Origen" at bounding box center [289, 85] width 221 height 45
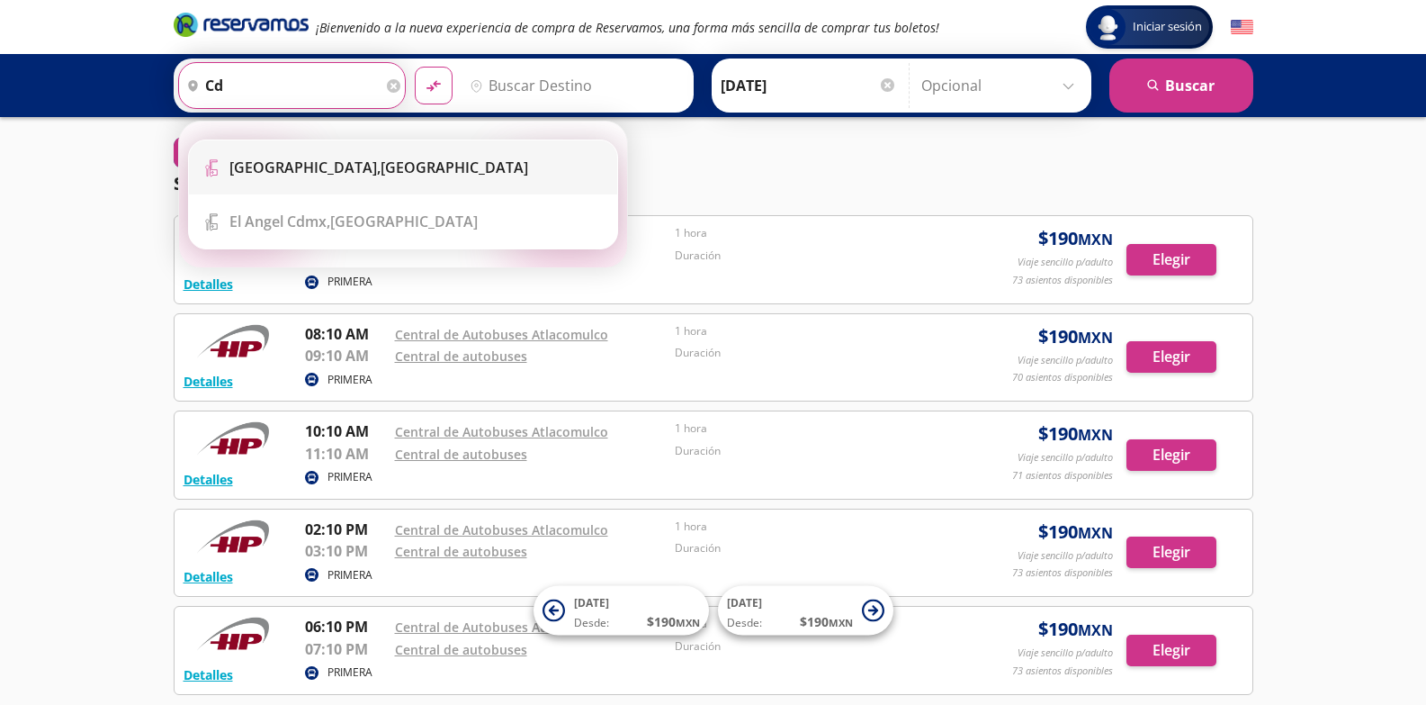
click at [381, 171] on b "[GEOGRAPHIC_DATA]," at bounding box center [304, 167] width 151 height 20
type input "[GEOGRAPHIC_DATA], [GEOGRAPHIC_DATA]"
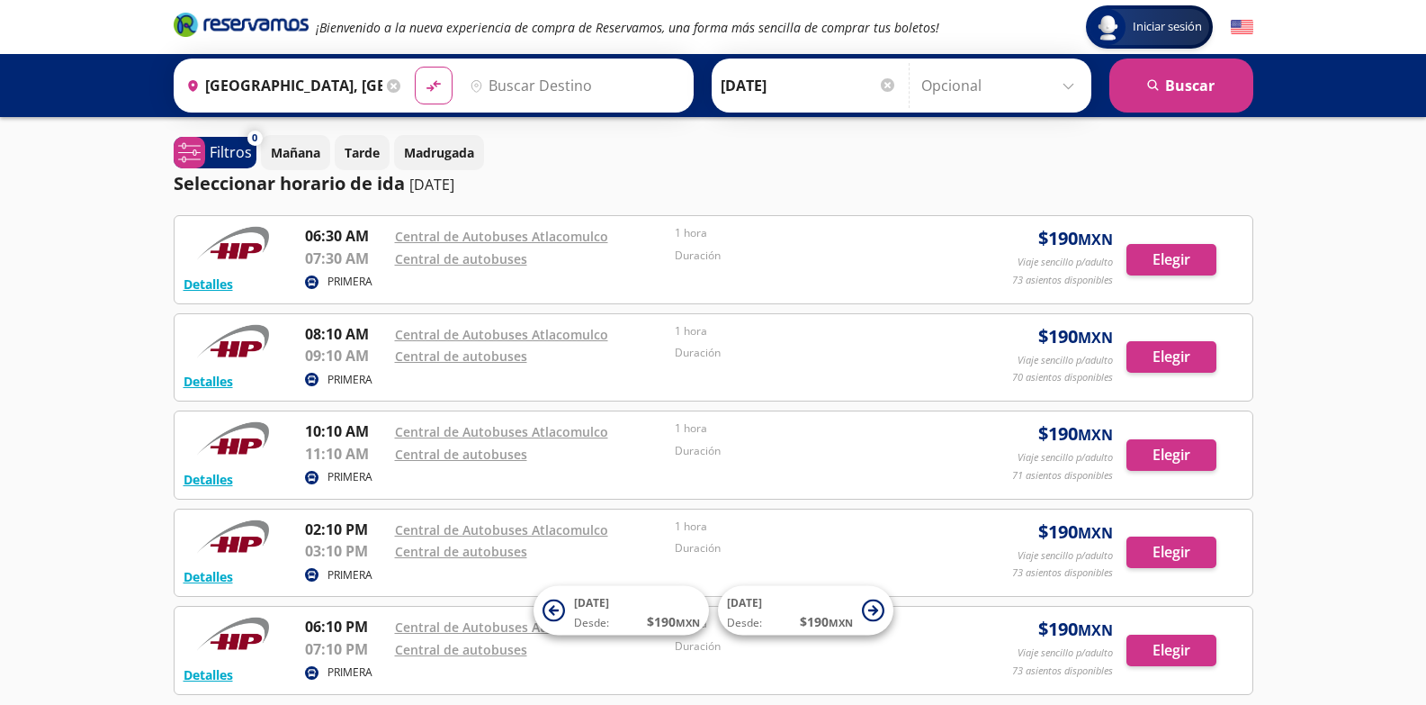
click at [501, 75] on input "Destino" at bounding box center [572, 85] width 221 height 45
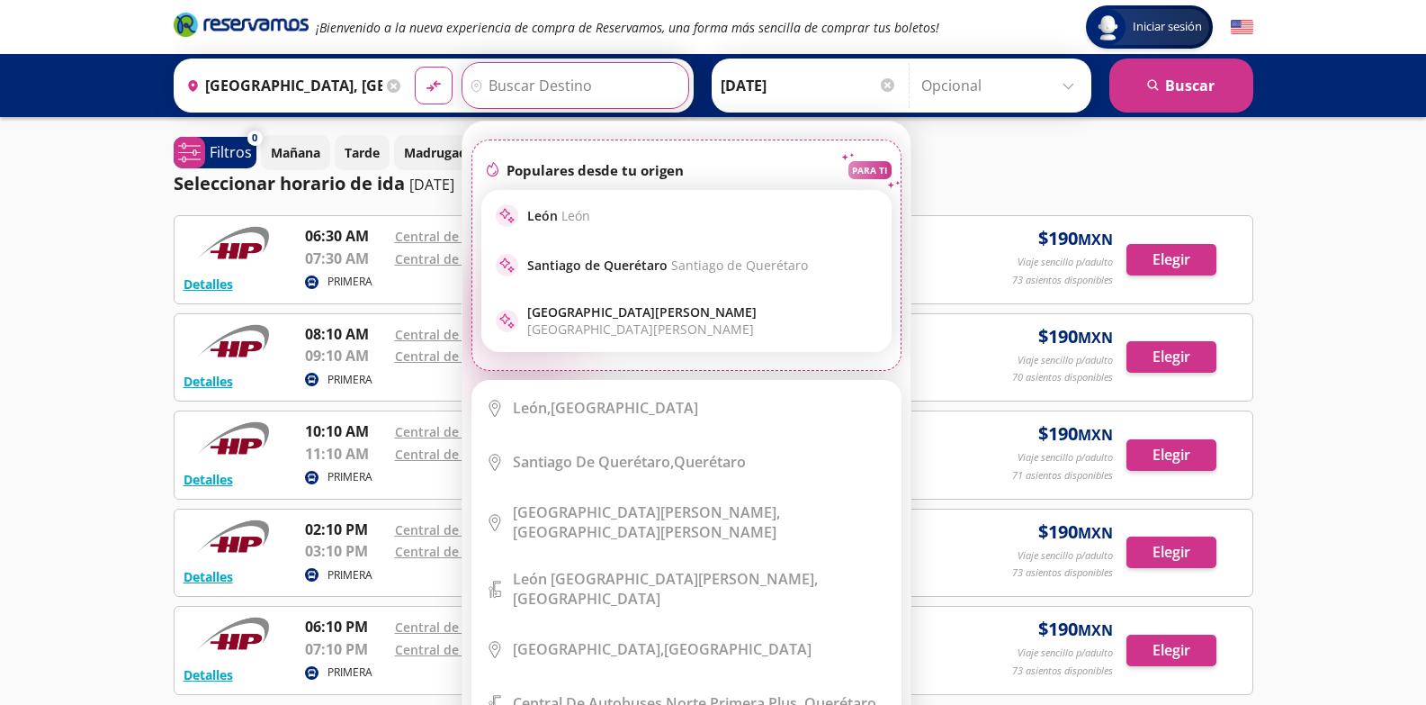
click at [398, 76] on div "Origen heroicons:map-pin-20-solid [GEOGRAPHIC_DATA], [GEOGRAPHIC_DATA]" at bounding box center [292, 85] width 228 height 47
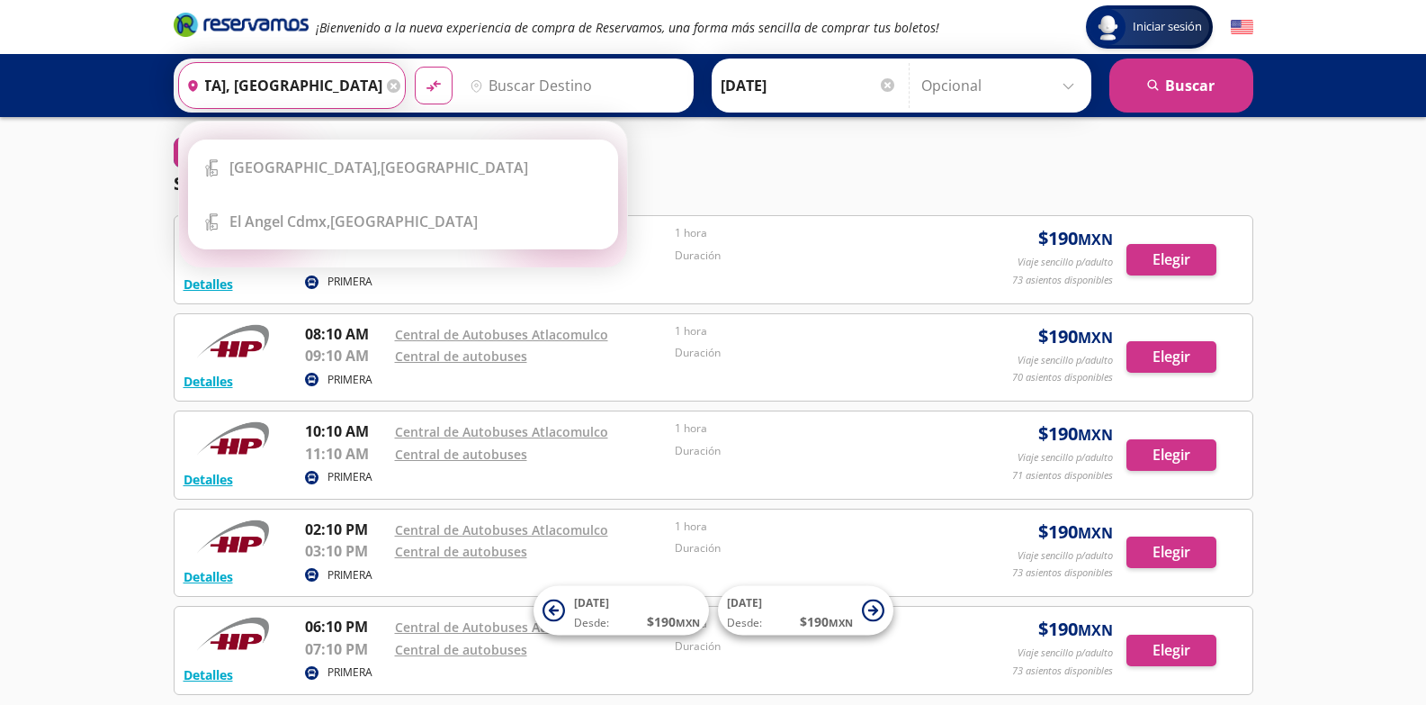
click at [393, 79] on icon at bounding box center [393, 85] width 13 height 13
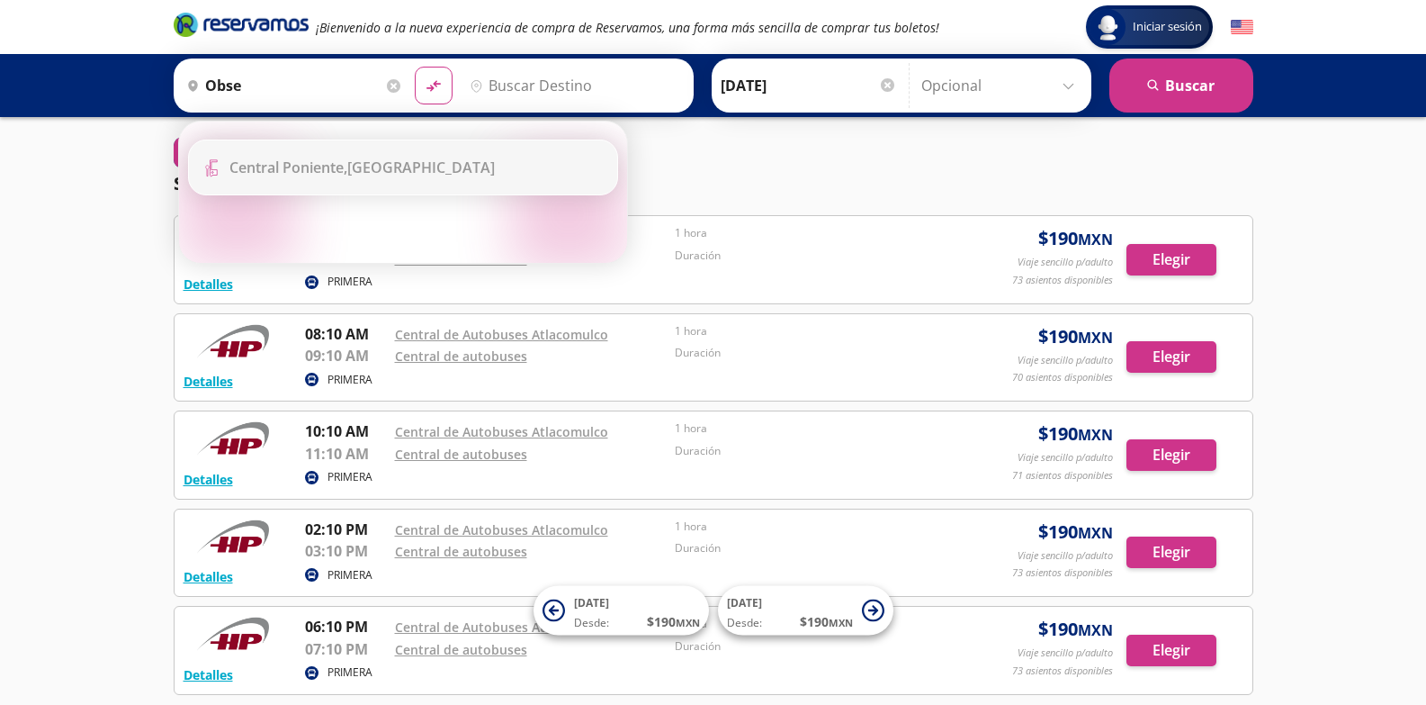
click at [347, 164] on b "Central Poniente," at bounding box center [288, 167] width 118 height 20
type input "[GEOGRAPHIC_DATA], [GEOGRAPHIC_DATA]"
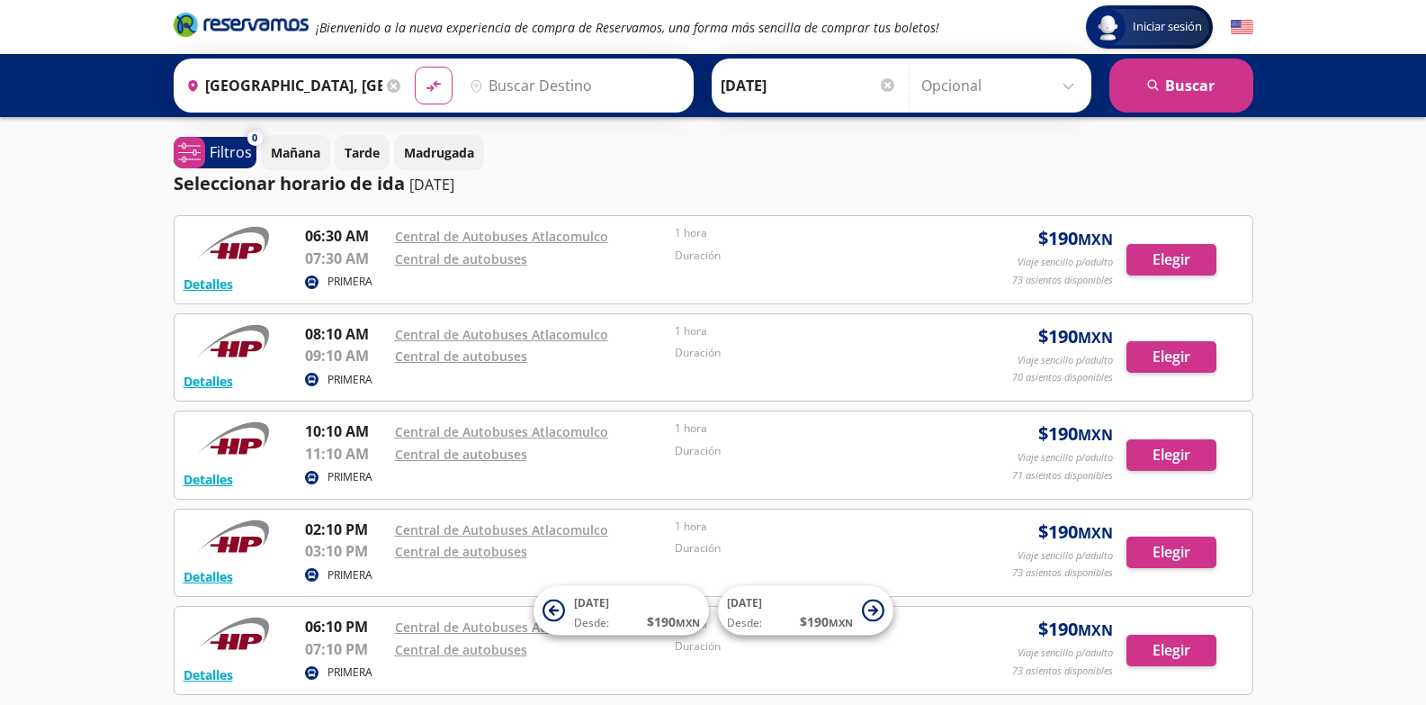
click at [475, 81] on icon at bounding box center [476, 86] width 10 height 12
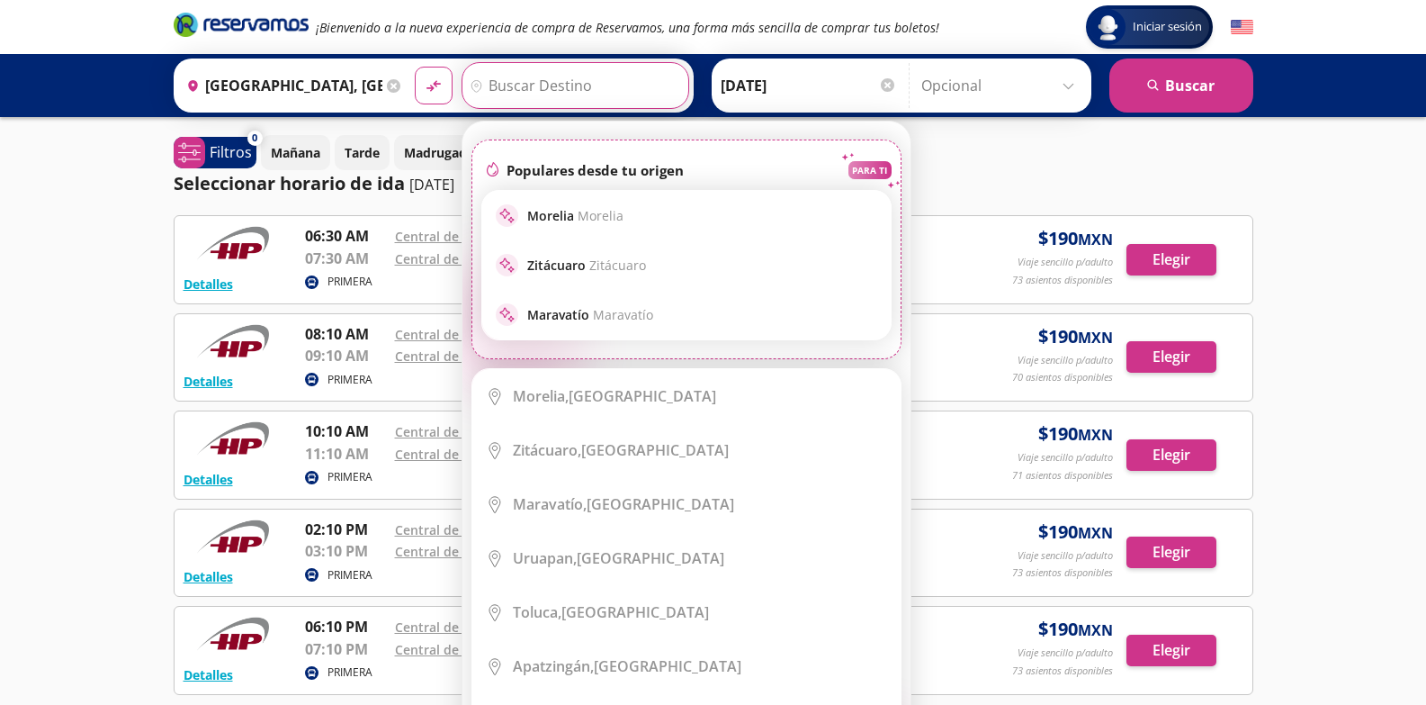
click at [536, 75] on input "Destino" at bounding box center [572, 85] width 221 height 45
click at [587, 308] on p "Maravatío Maravatío" at bounding box center [590, 314] width 126 height 17
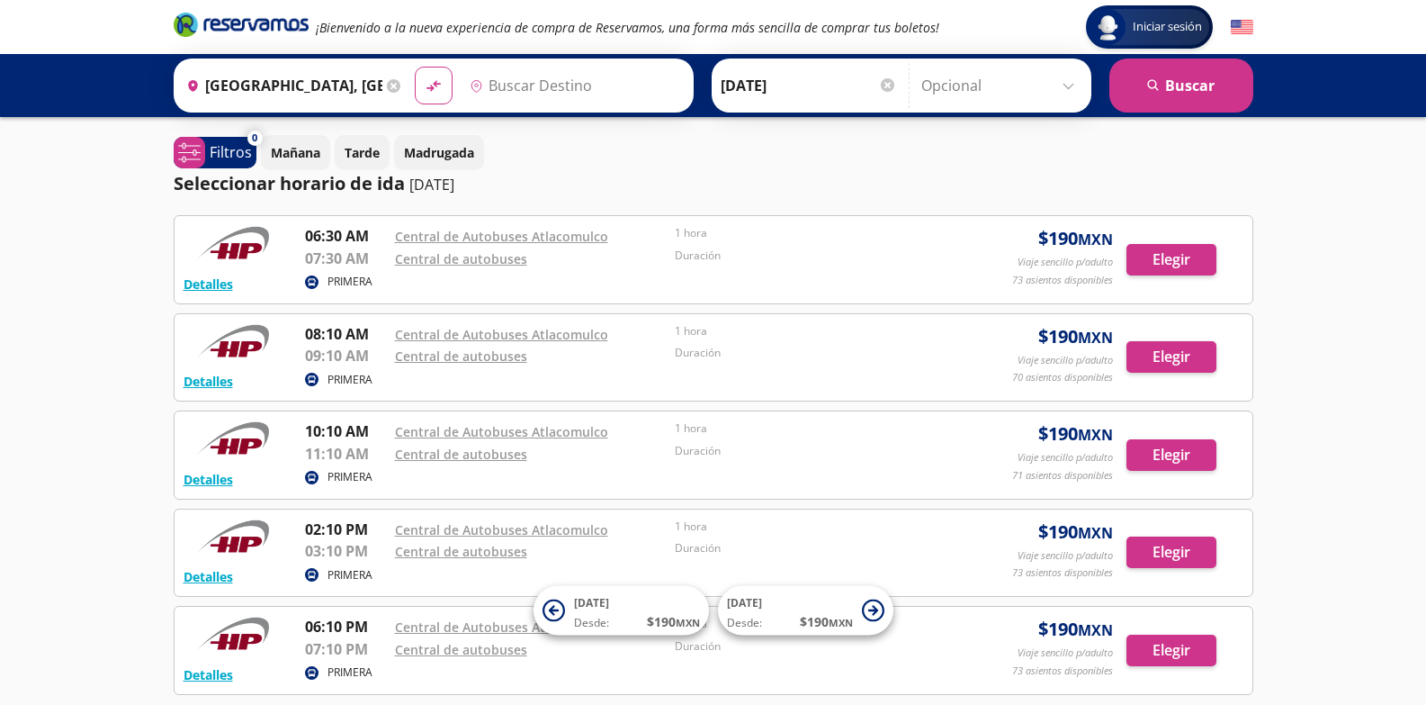
type input "Maravatío, [GEOGRAPHIC_DATA]"
click at [1136, 97] on button "search [GEOGRAPHIC_DATA]" at bounding box center [1181, 85] width 144 height 54
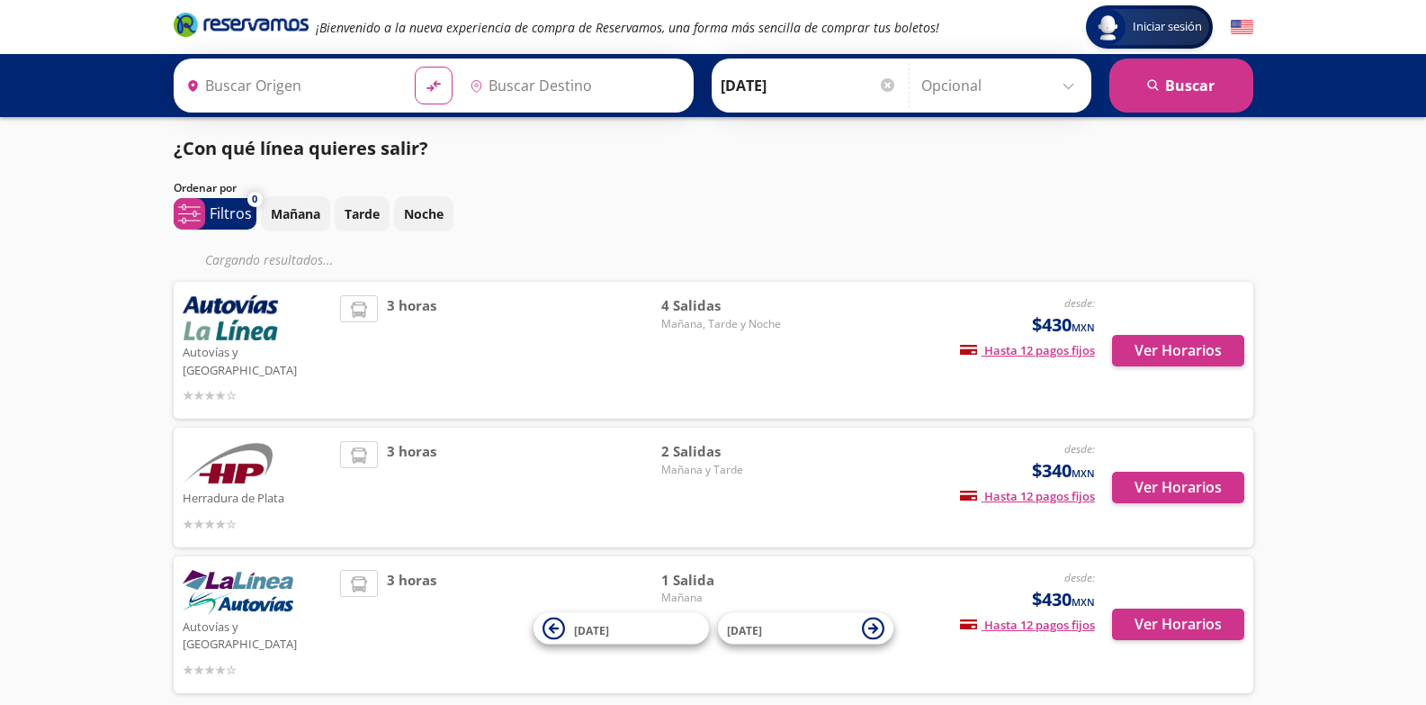
type input "[GEOGRAPHIC_DATA], [GEOGRAPHIC_DATA]"
type input "Maravatío, [GEOGRAPHIC_DATA]"
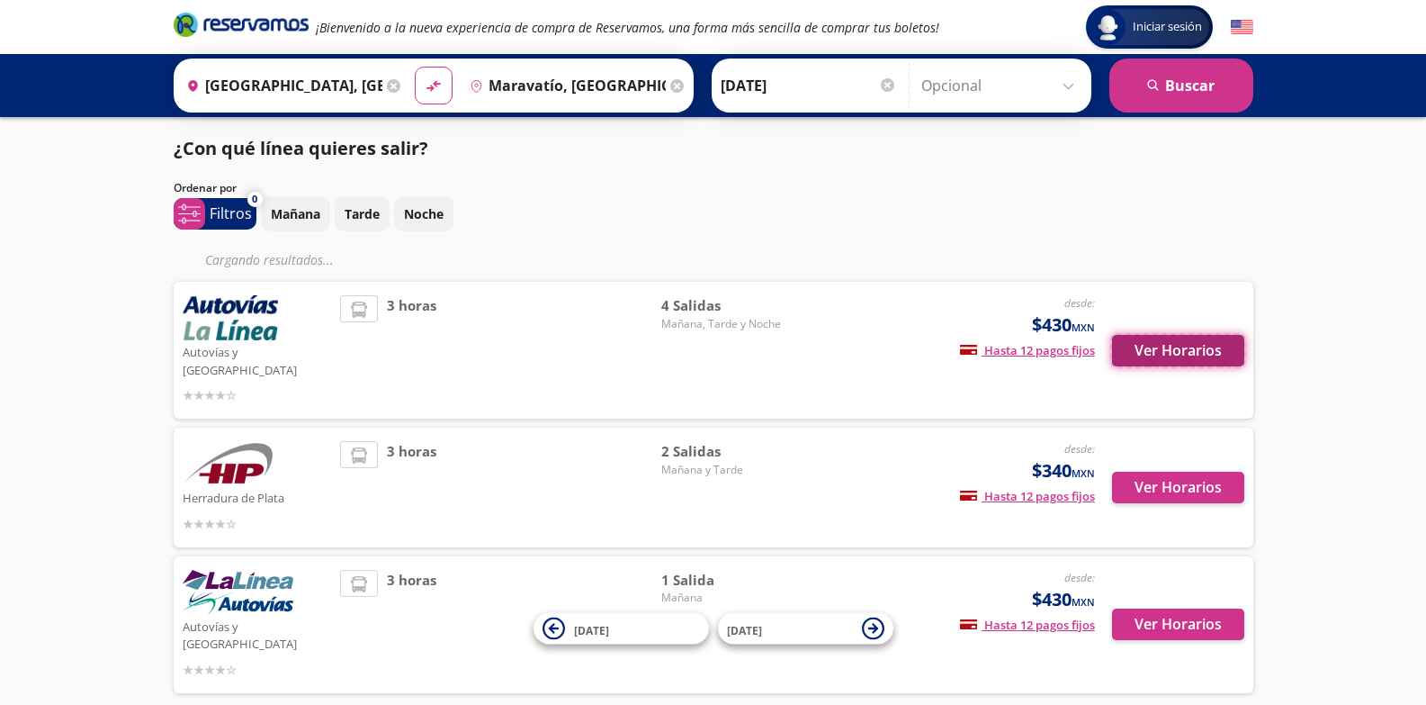
click at [1172, 337] on button "Ver Horarios" at bounding box center [1178, 350] width 132 height 31
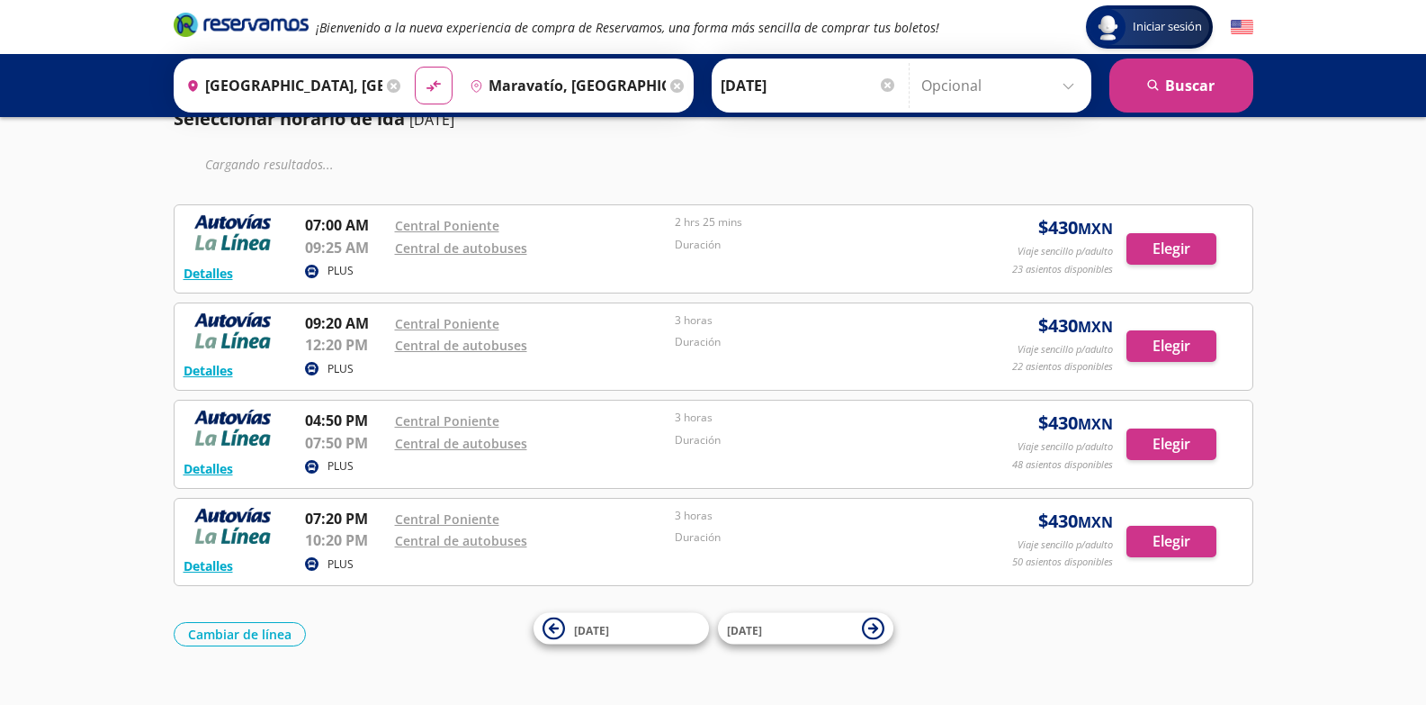
scroll to position [90, 0]
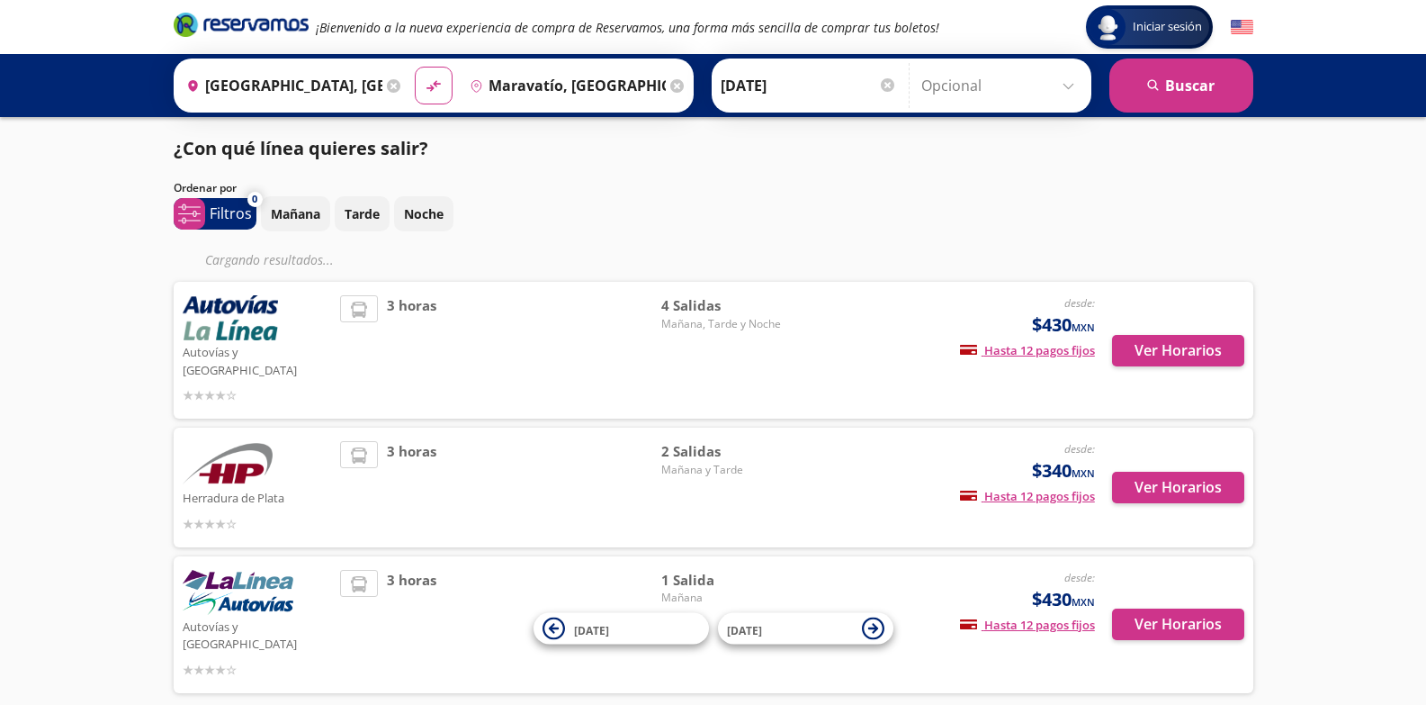
click at [1176, 486] on div "Ver Horarios" at bounding box center [1169, 487] width 149 height 93
click at [1167, 479] on button "Ver Horarios" at bounding box center [1178, 486] width 132 height 31
click at [1201, 608] on button "Ver Horarios" at bounding box center [1178, 623] width 132 height 31
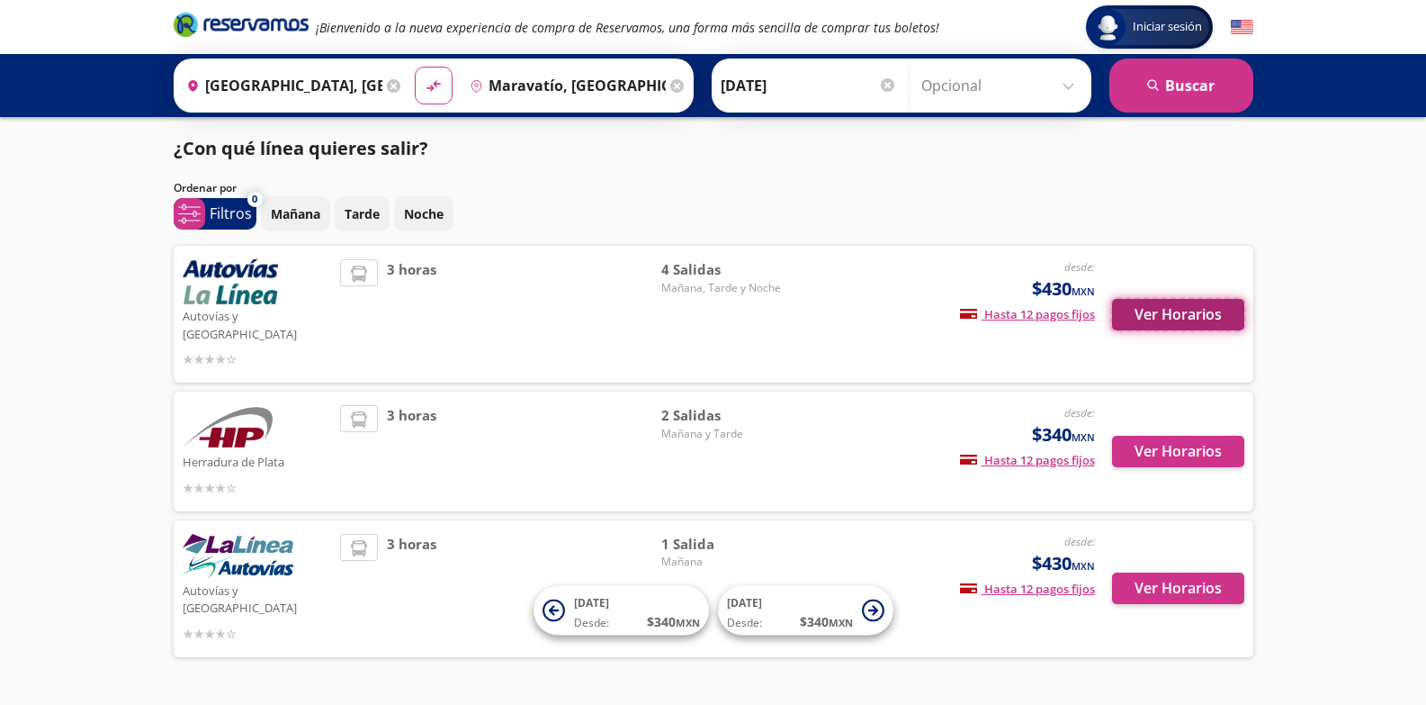
click at [1155, 319] on button "Ver Horarios" at bounding box center [1178, 314] width 132 height 31
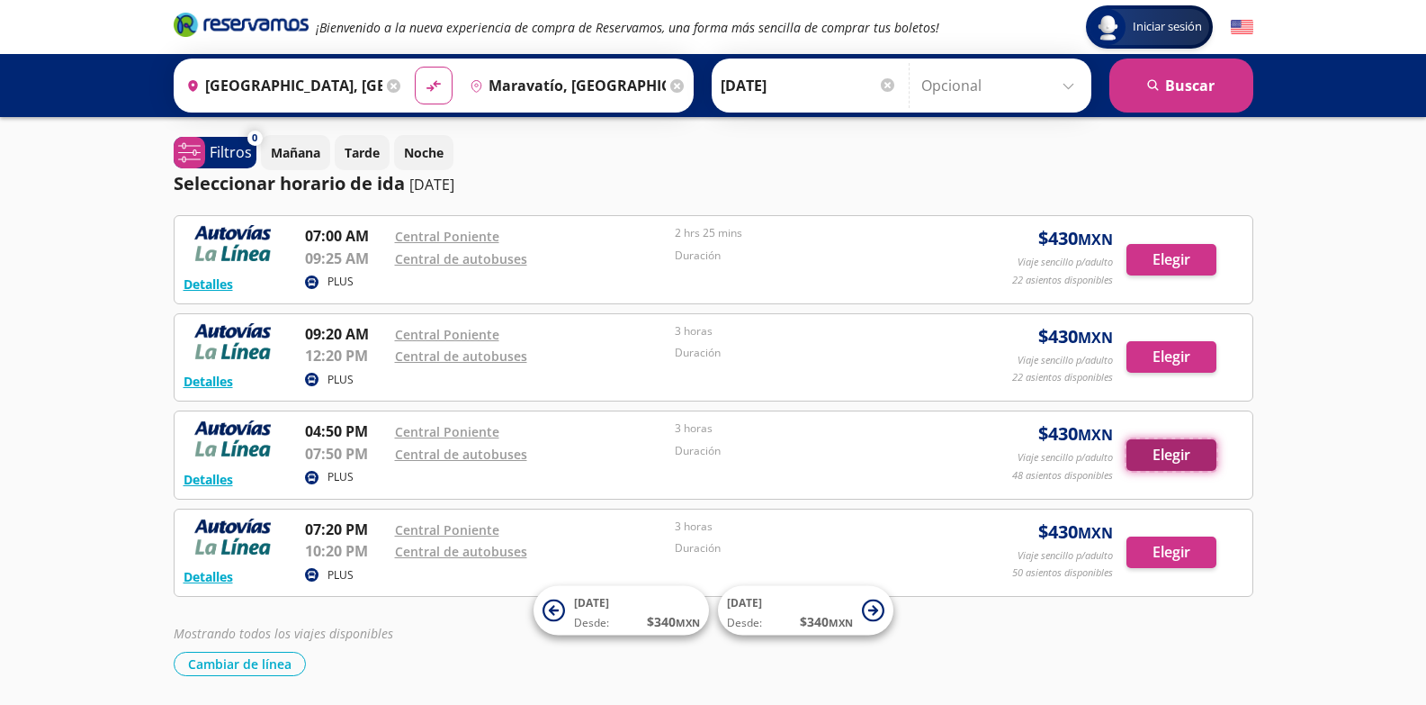
click at [1187, 440] on button "Elegir" at bounding box center [1172, 454] width 90 height 31
